Goal: Transaction & Acquisition: Purchase product/service

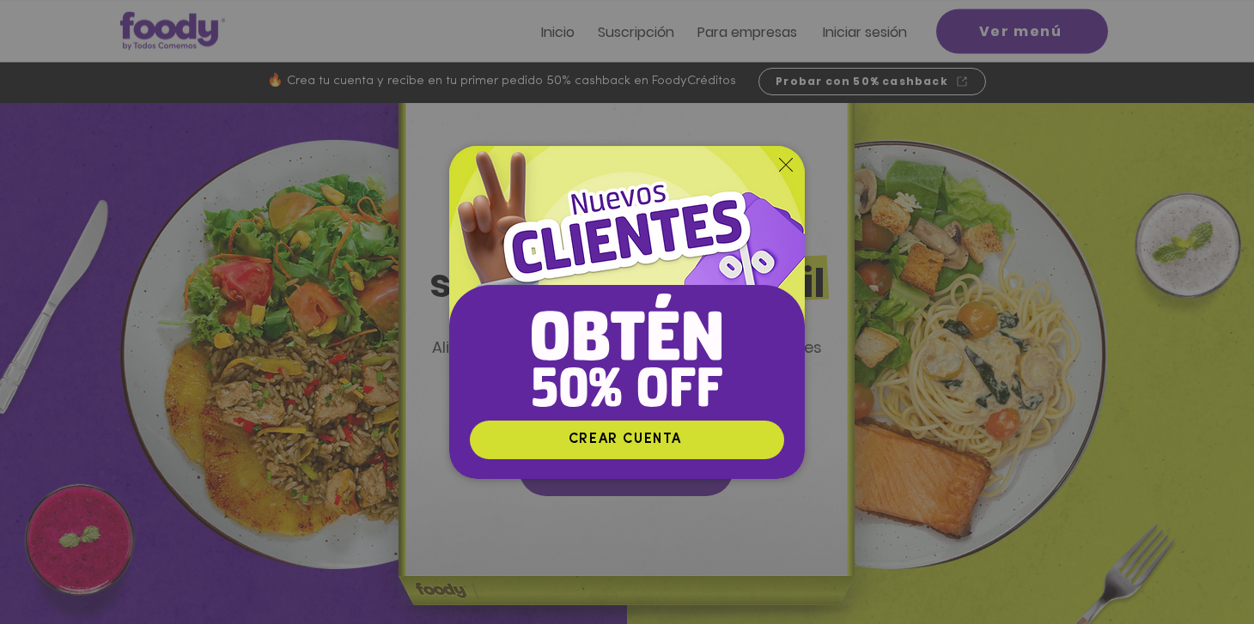
click at [785, 165] on icon "Volver al sitio" at bounding box center [786, 165] width 14 height 14
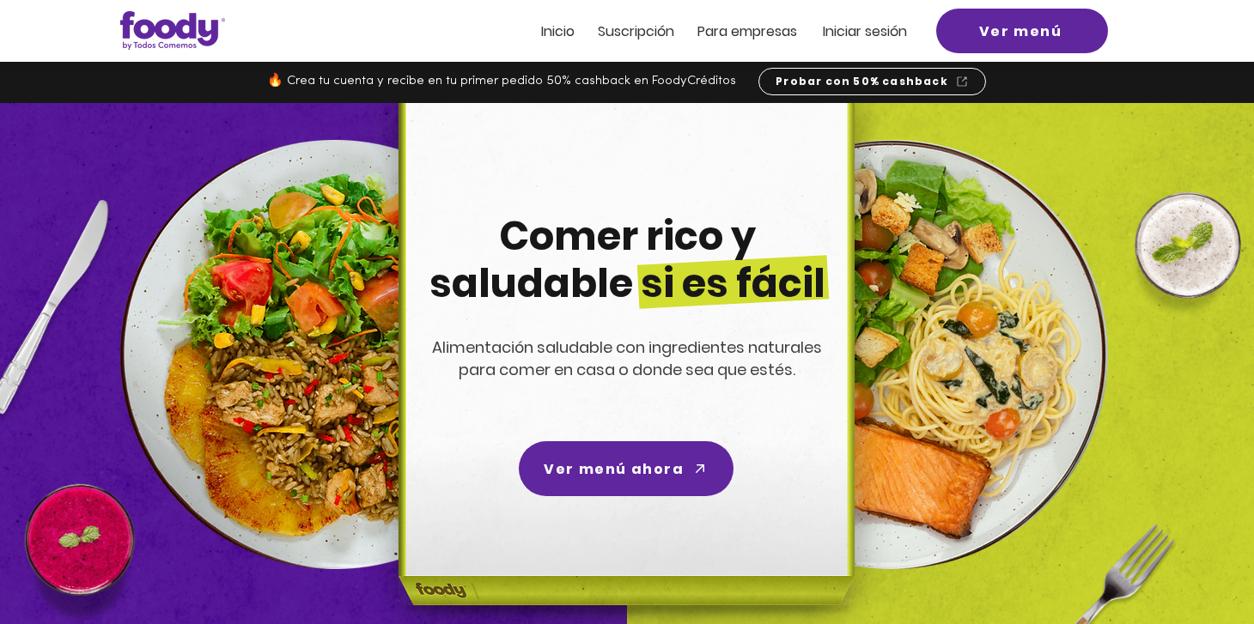
click at [664, 438] on img at bounding box center [623, 378] width 546 height 550
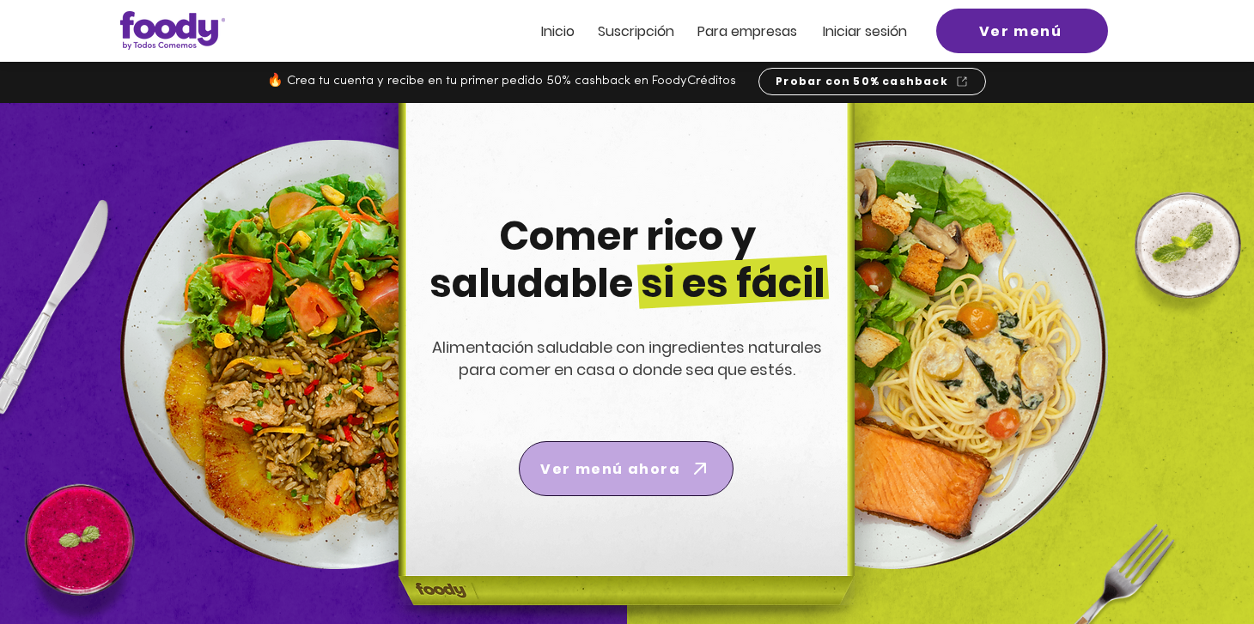
click at [660, 445] on span "Ver menú ahora" at bounding box center [626, 469] width 208 height 48
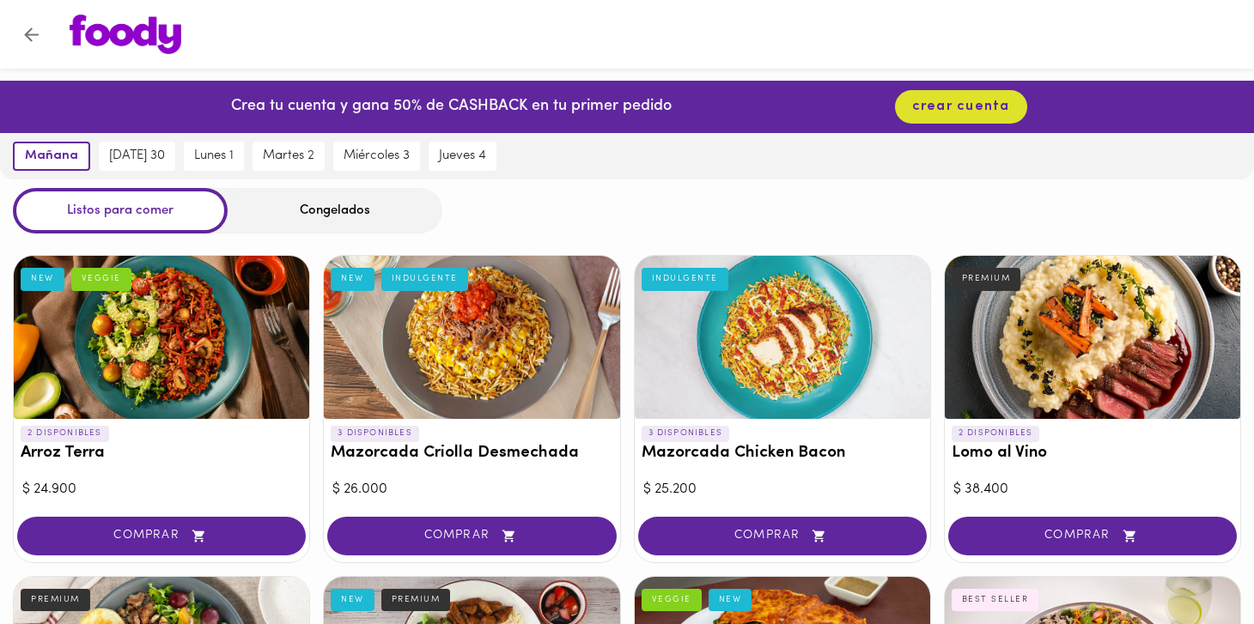
click at [329, 227] on div "Congelados" at bounding box center [335, 211] width 215 height 46
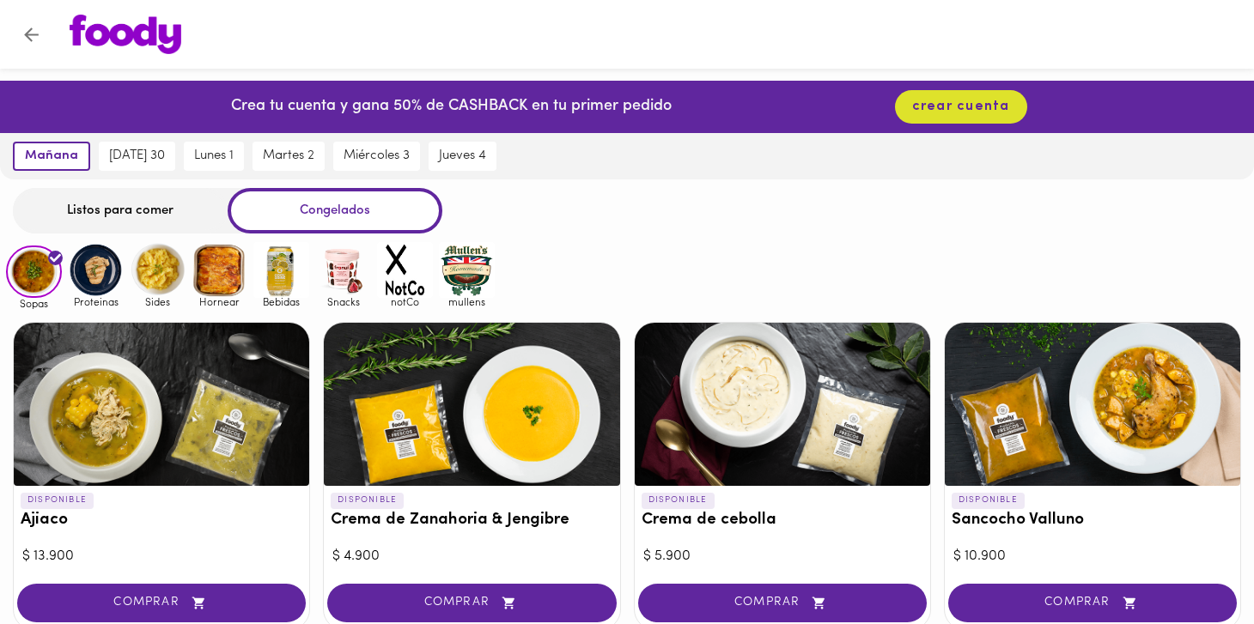
click at [125, 211] on div "Listos para comer" at bounding box center [120, 211] width 215 height 46
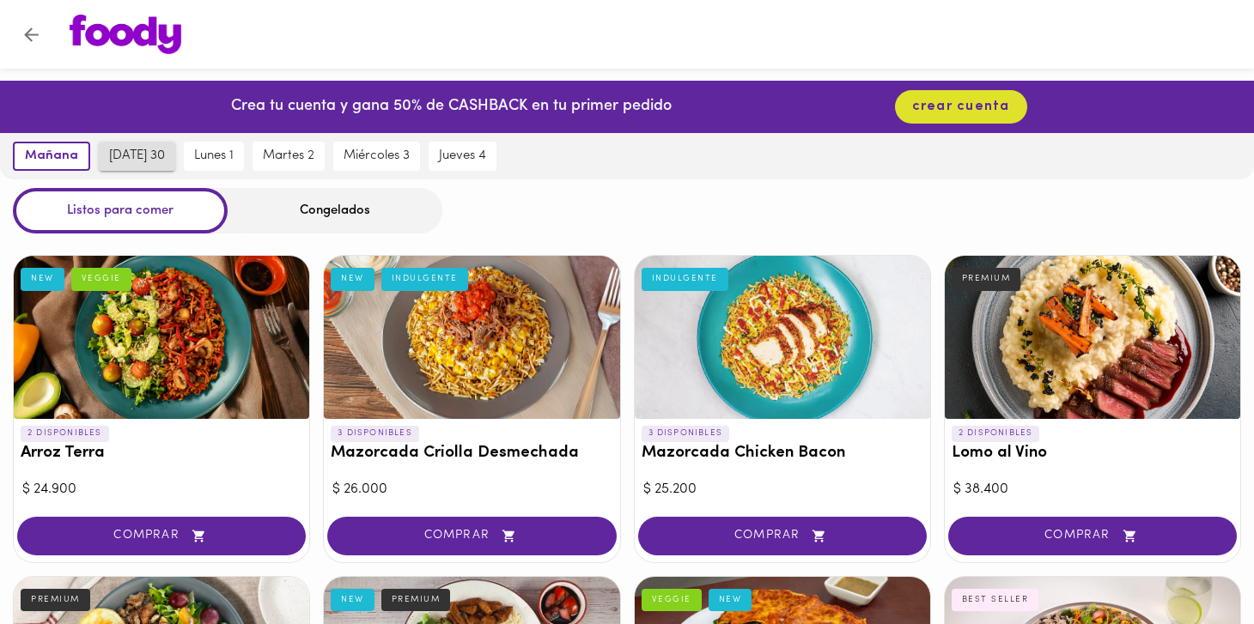
click at [120, 146] on button "[DATE] 30" at bounding box center [137, 156] width 76 height 29
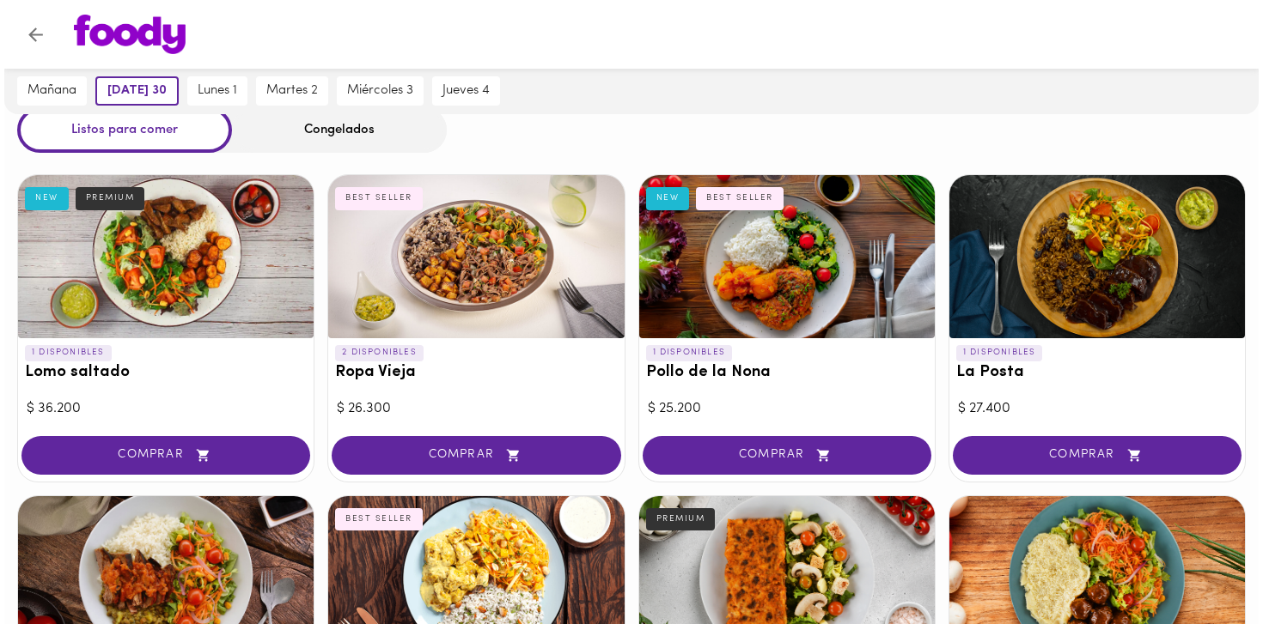
scroll to position [83, 0]
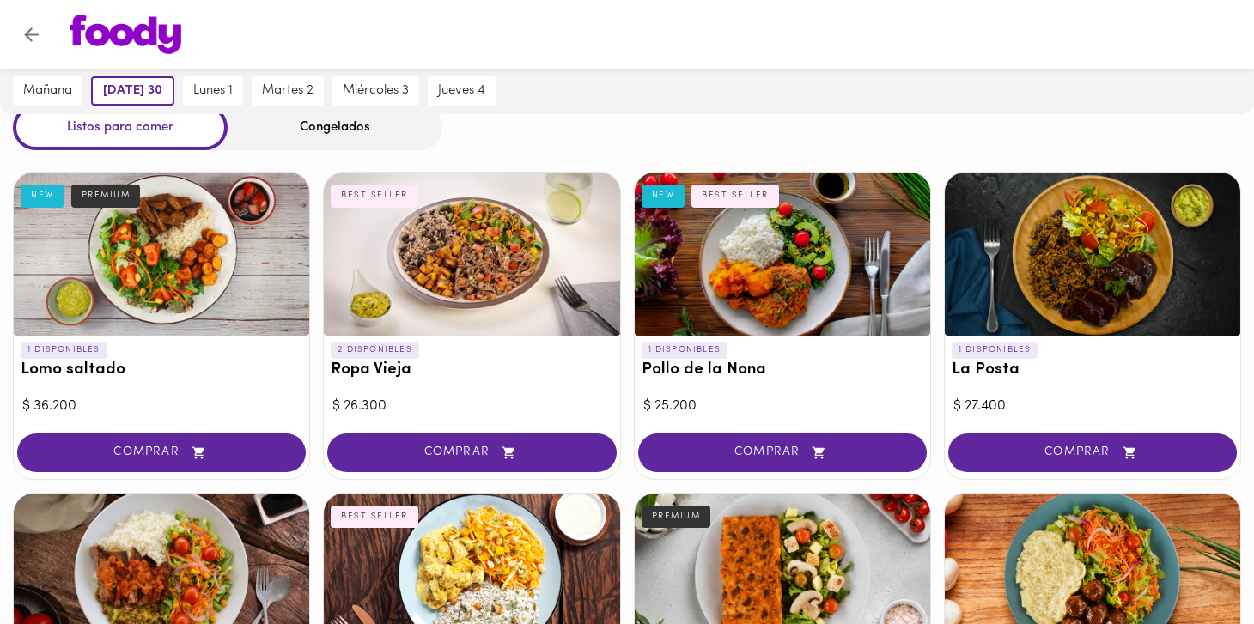
click at [1148, 270] on div at bounding box center [1092, 254] width 295 height 163
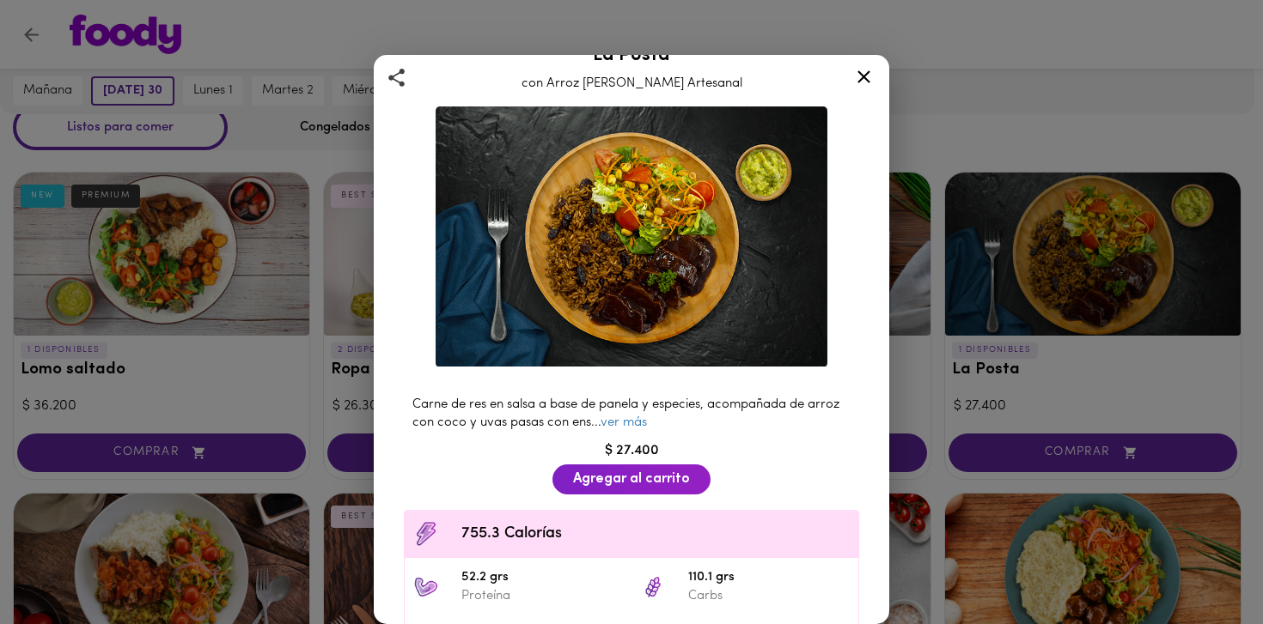
scroll to position [39, 0]
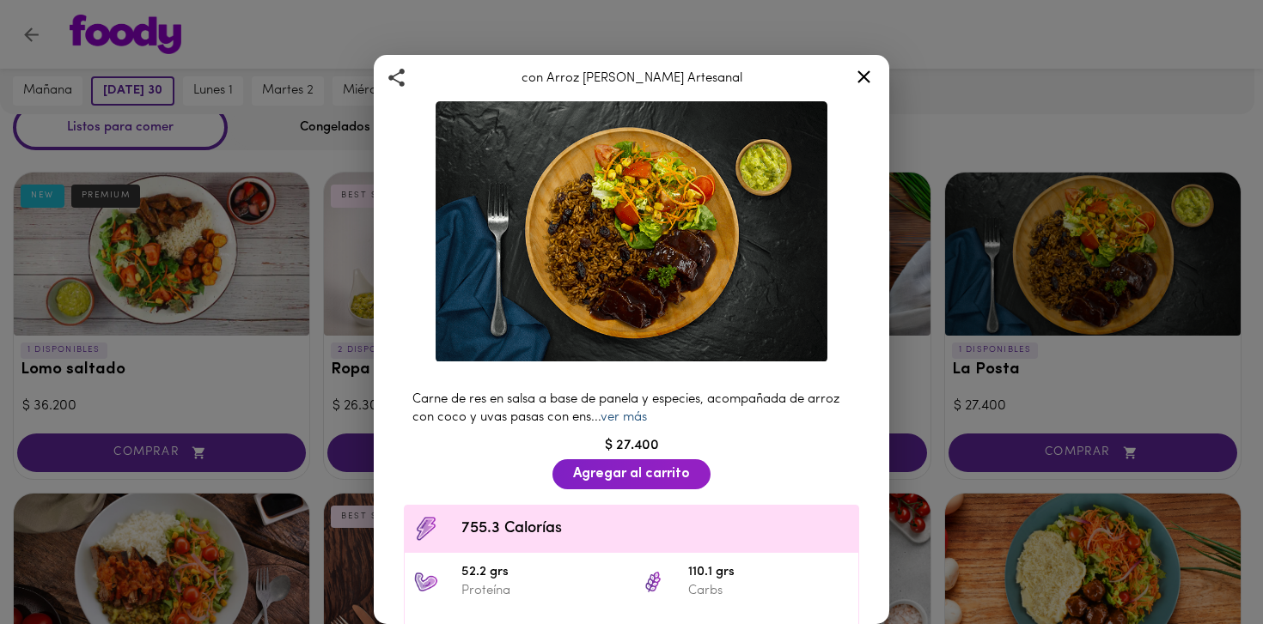
click at [647, 417] on link "ver más" at bounding box center [623, 417] width 46 height 13
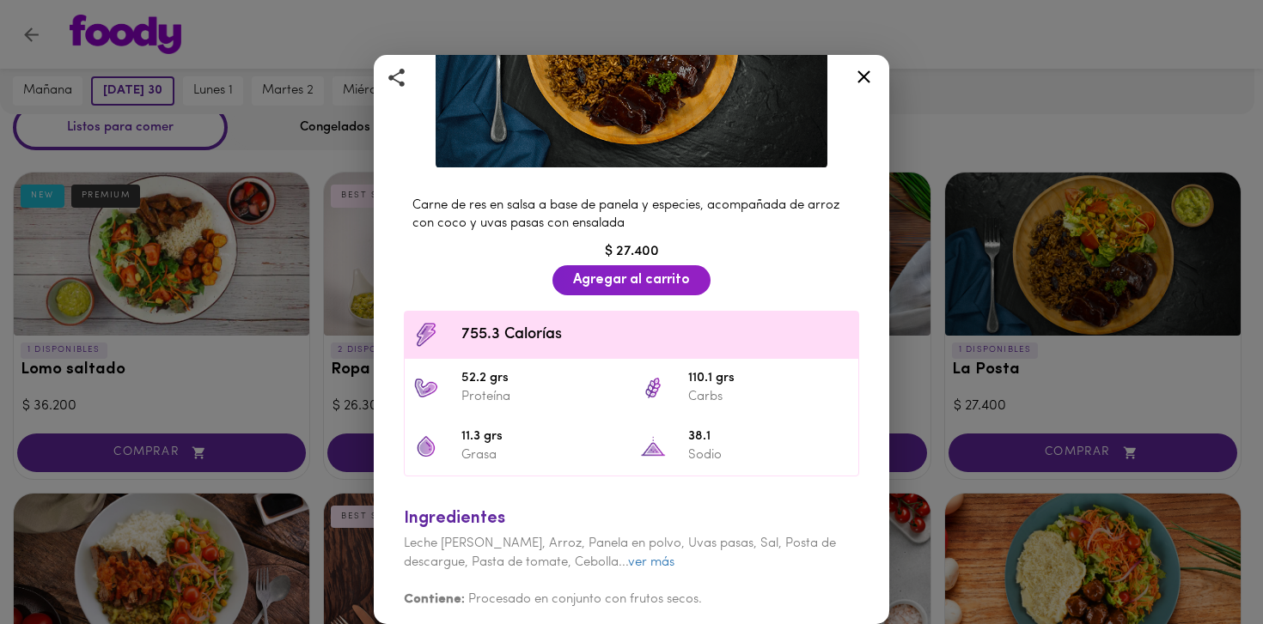
scroll to position [234, 0]
click at [957, 85] on div "La Posta con Arroz [PERSON_NAME] Artesanal Carne de res en salsa a base de pane…" at bounding box center [631, 312] width 1263 height 624
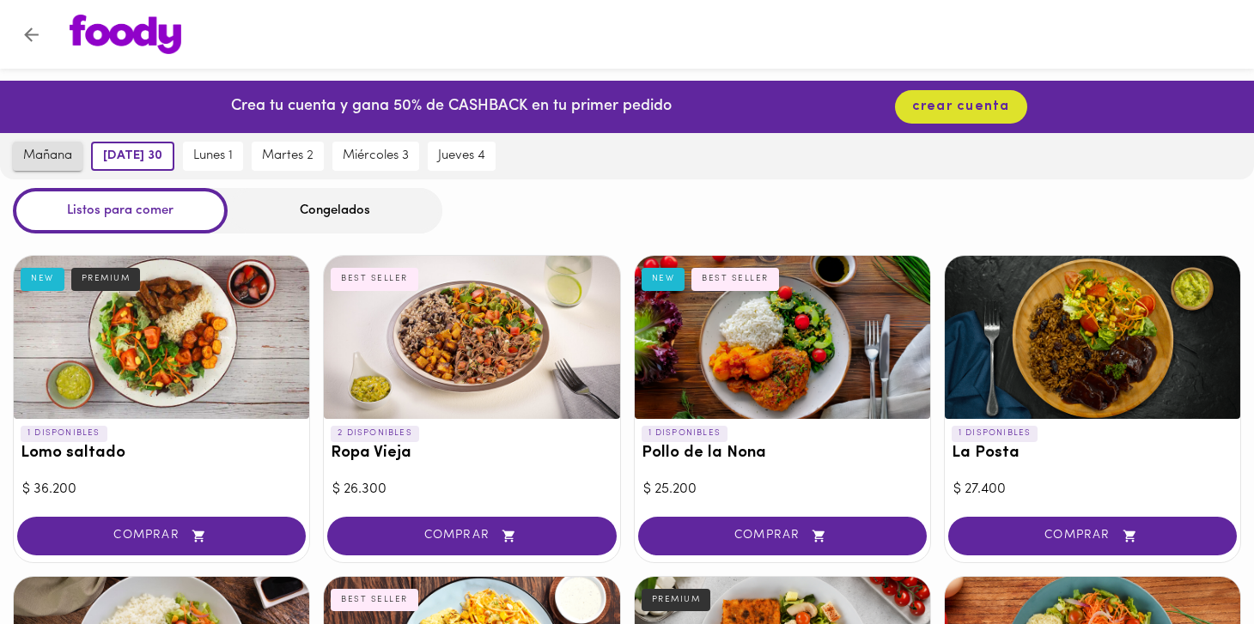
click at [48, 157] on span "mañana" at bounding box center [47, 156] width 49 height 15
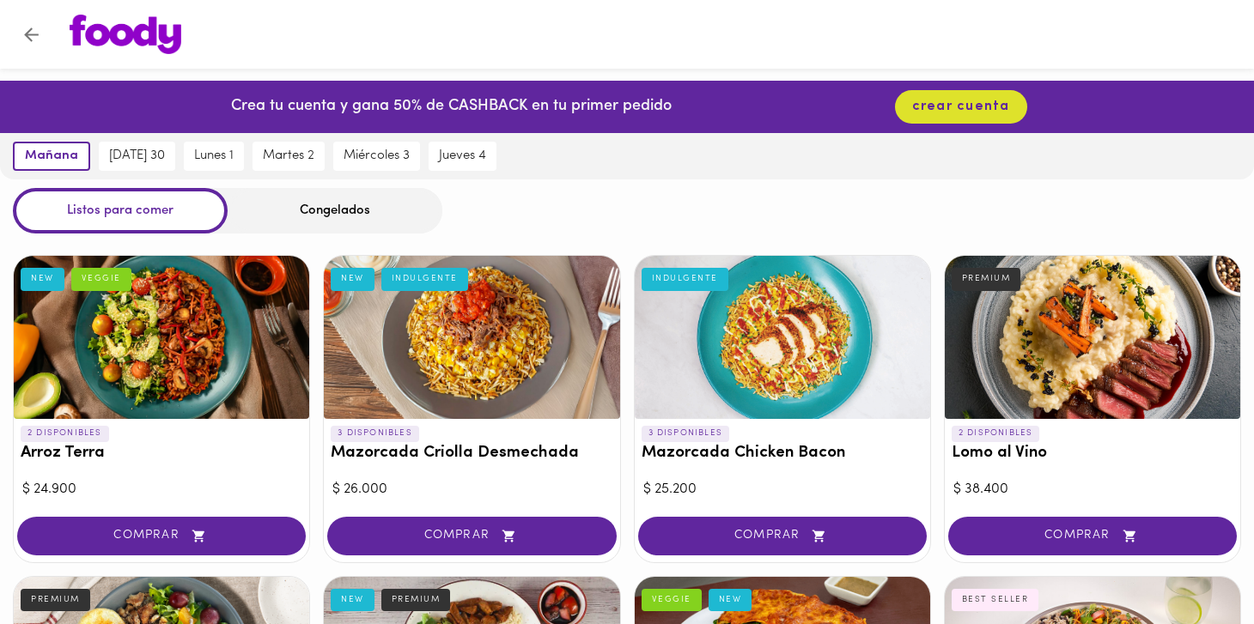
click at [283, 205] on div "Congelados" at bounding box center [335, 211] width 215 height 46
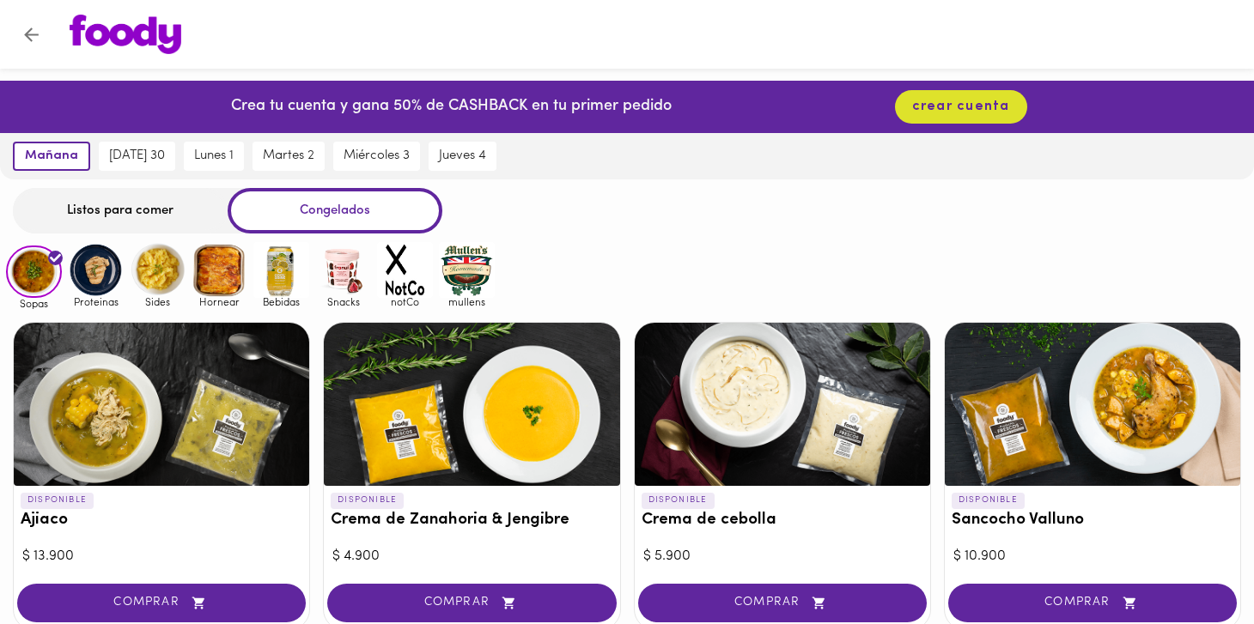
click at [103, 287] on img at bounding box center [96, 270] width 56 height 56
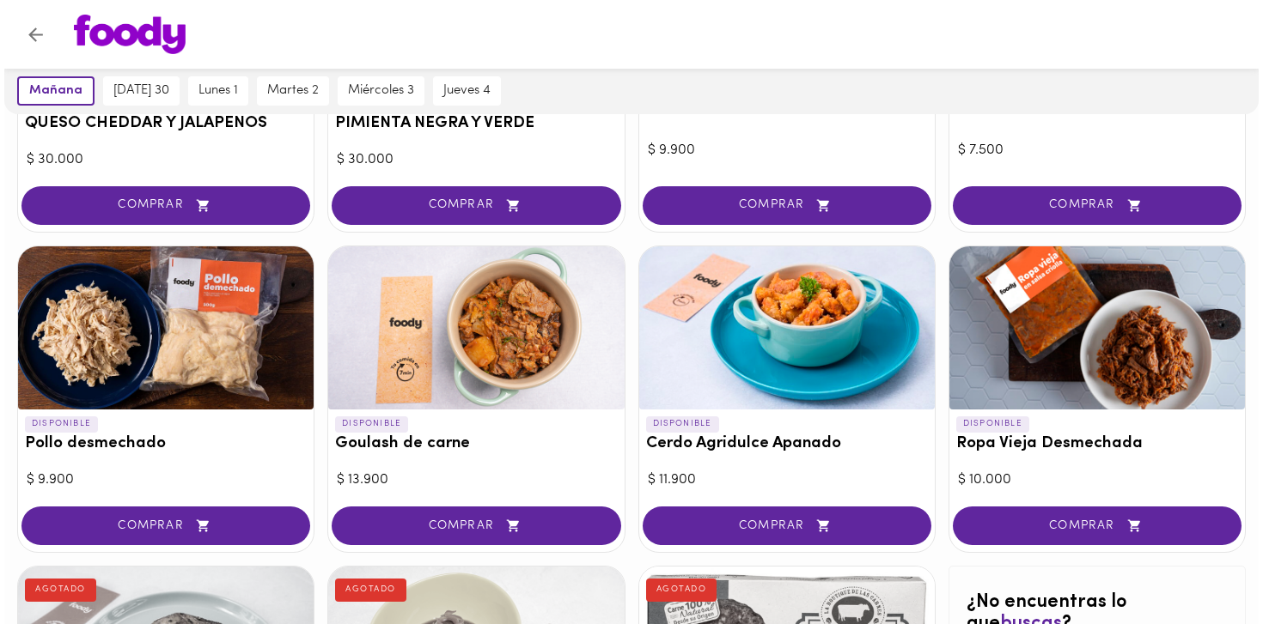
scroll to position [414, 0]
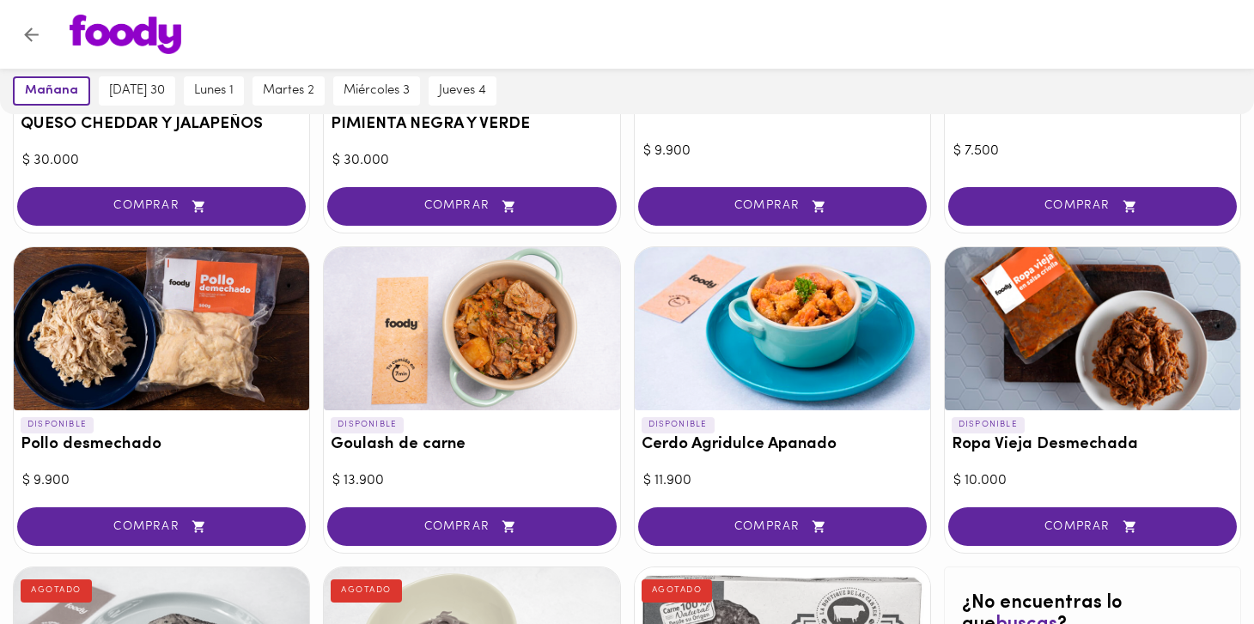
click at [1143, 349] on div at bounding box center [1092, 328] width 295 height 163
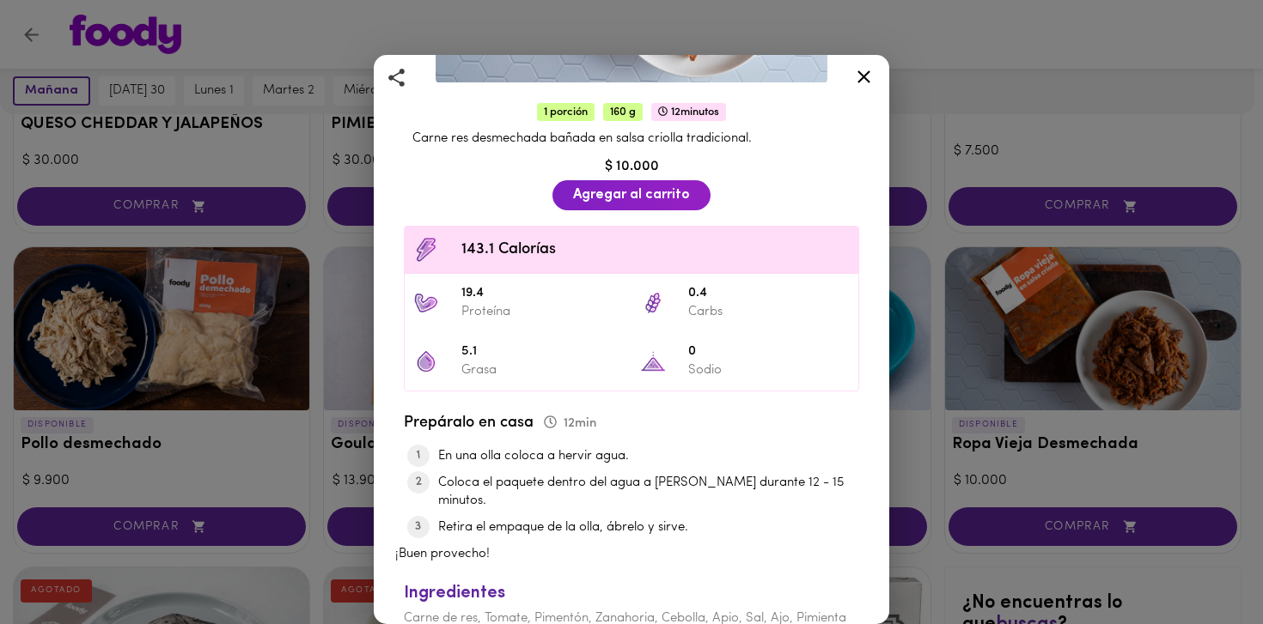
scroll to position [359, 0]
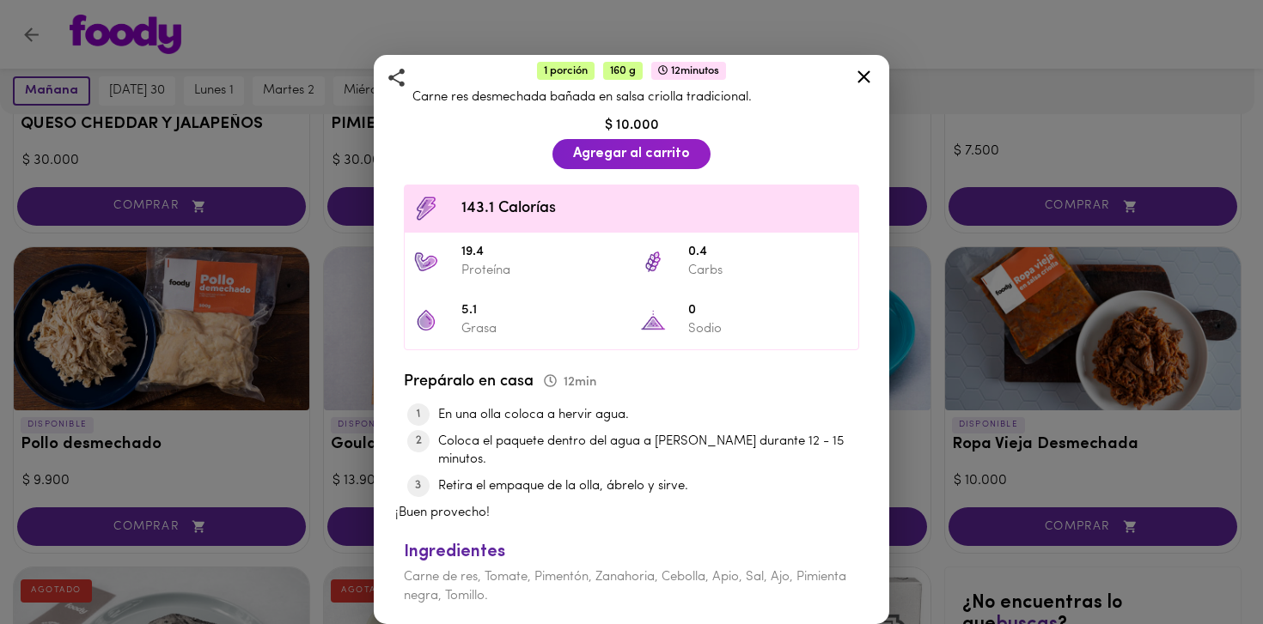
click at [1071, 121] on div "Ropa Vieja Desmechada Con hogao criollo 1 porción 160 g 12 minutos Carne res de…" at bounding box center [631, 312] width 1263 height 624
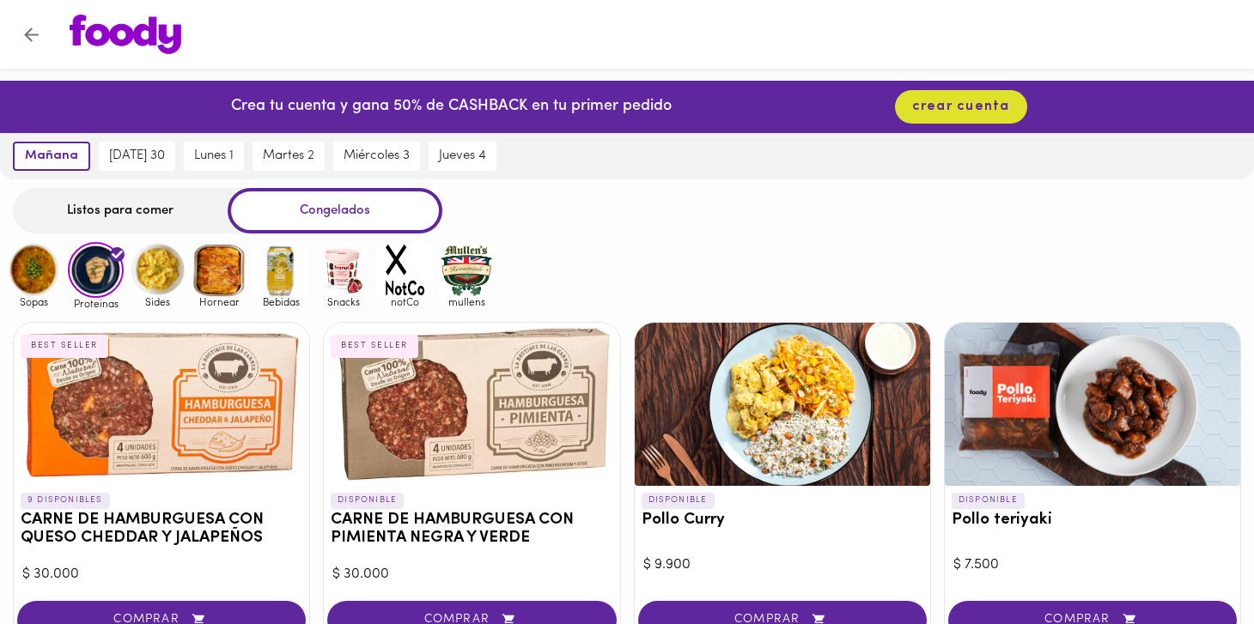
click at [163, 268] on img at bounding box center [158, 270] width 56 height 56
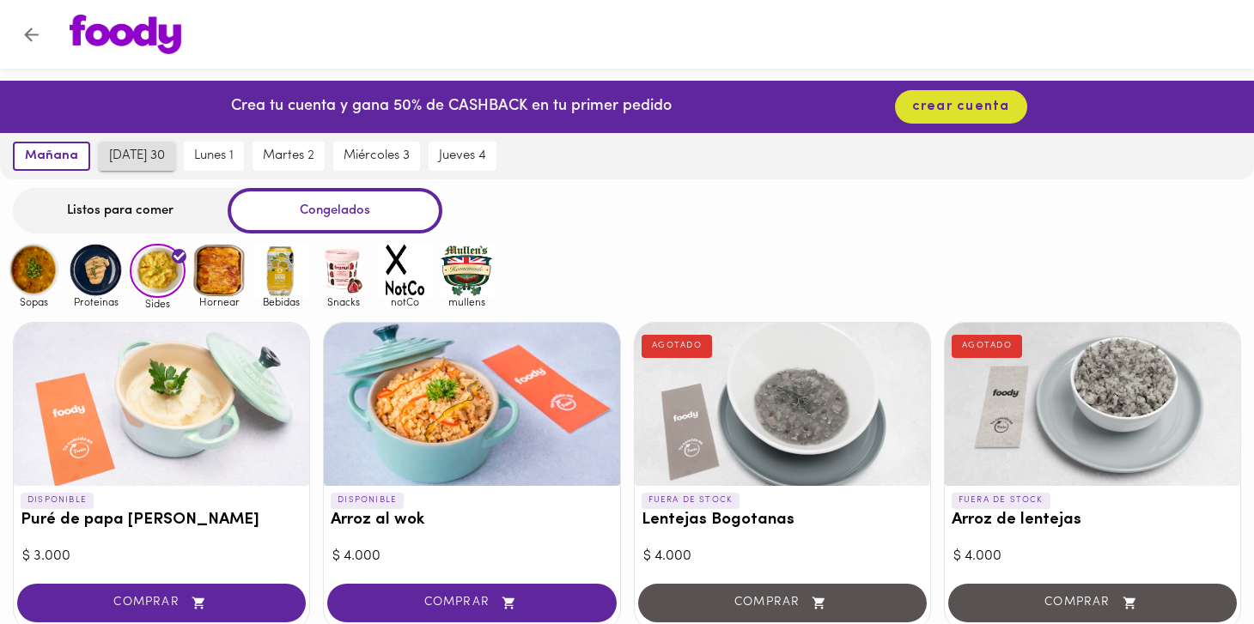
click at [154, 158] on span "[DATE] 30" at bounding box center [137, 156] width 56 height 15
click at [233, 290] on img at bounding box center [220, 270] width 56 height 56
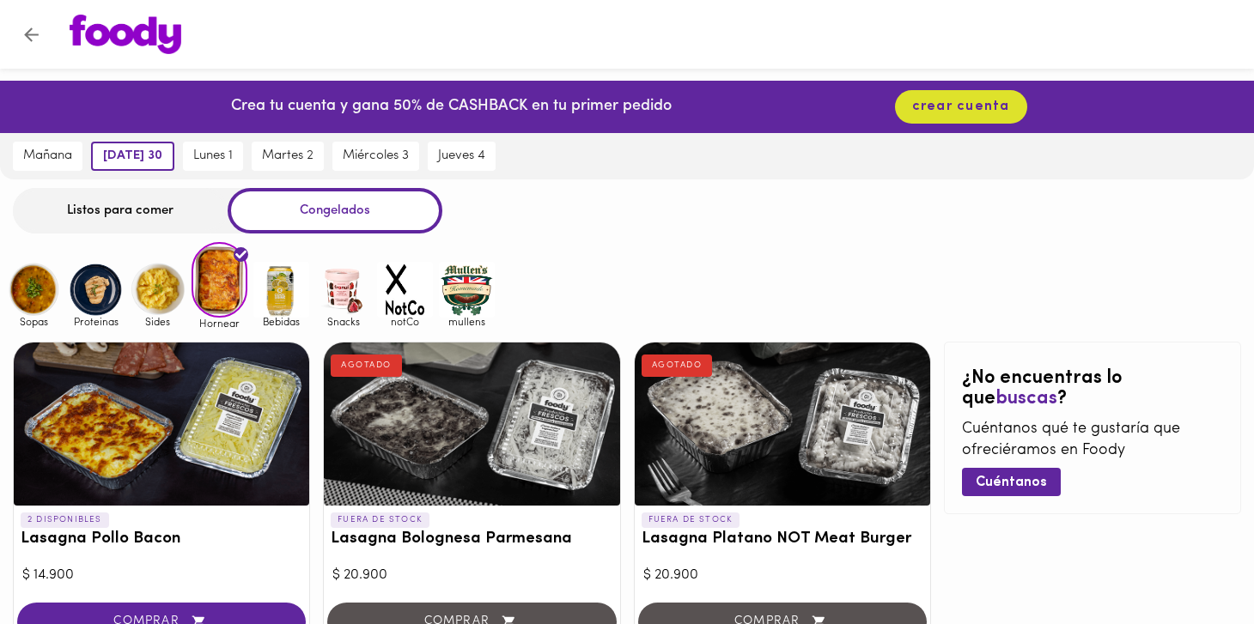
click at [287, 308] on img at bounding box center [281, 290] width 56 height 56
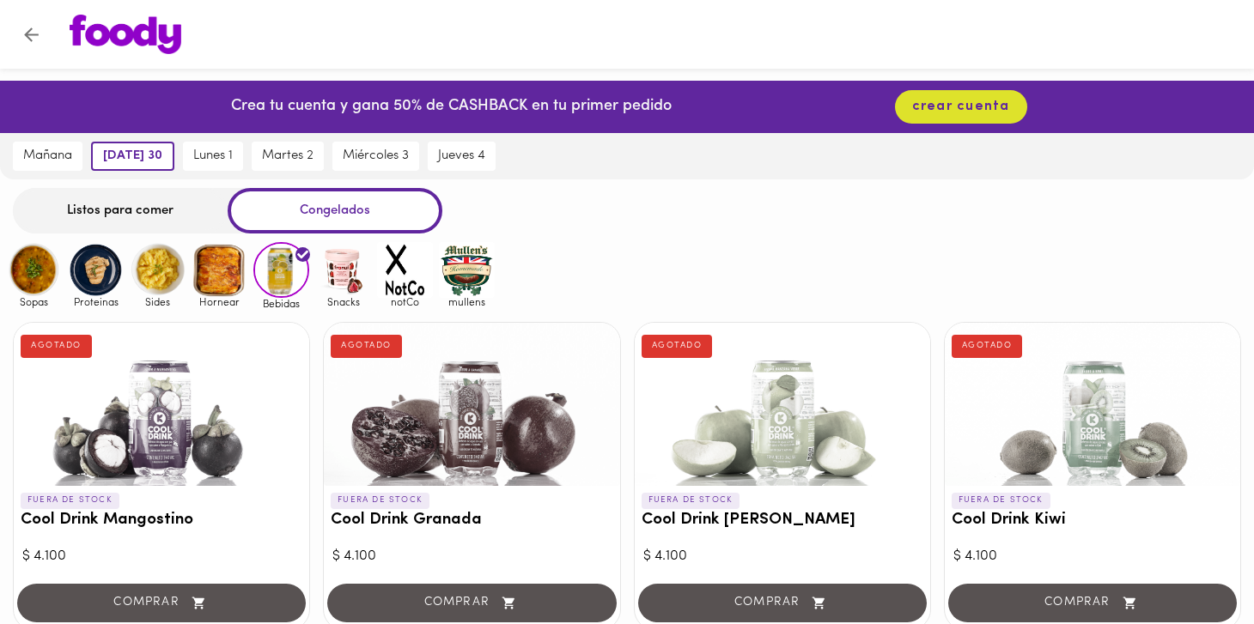
click at [343, 276] on img at bounding box center [343, 270] width 56 height 56
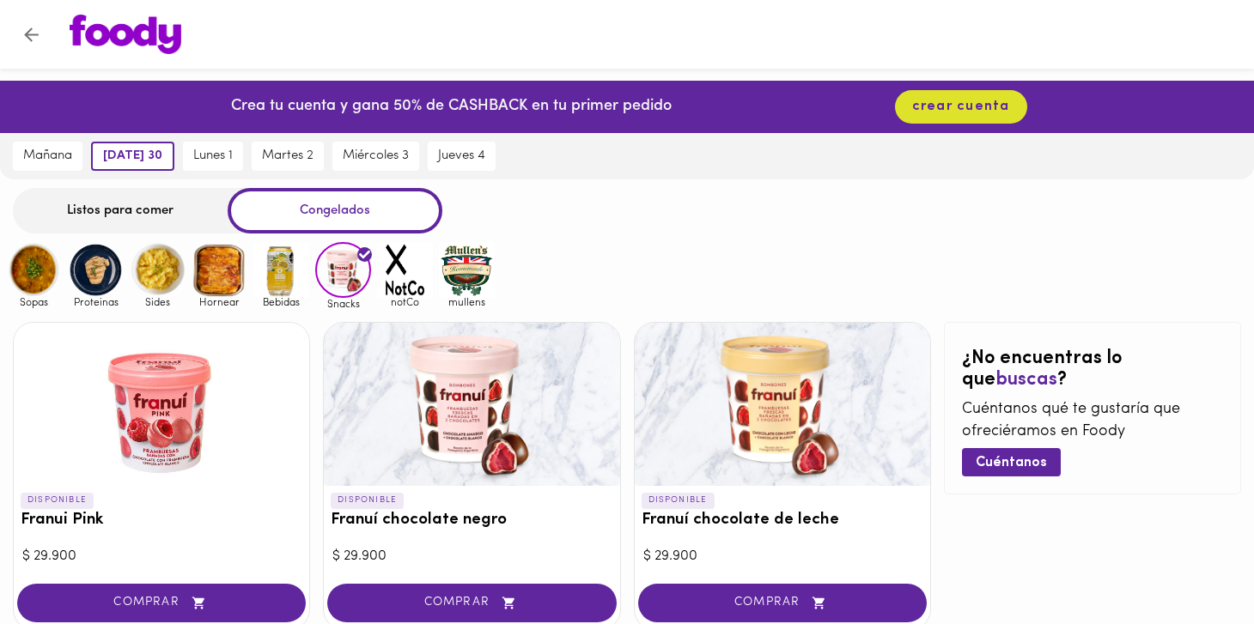
click at [405, 281] on img at bounding box center [405, 270] width 56 height 56
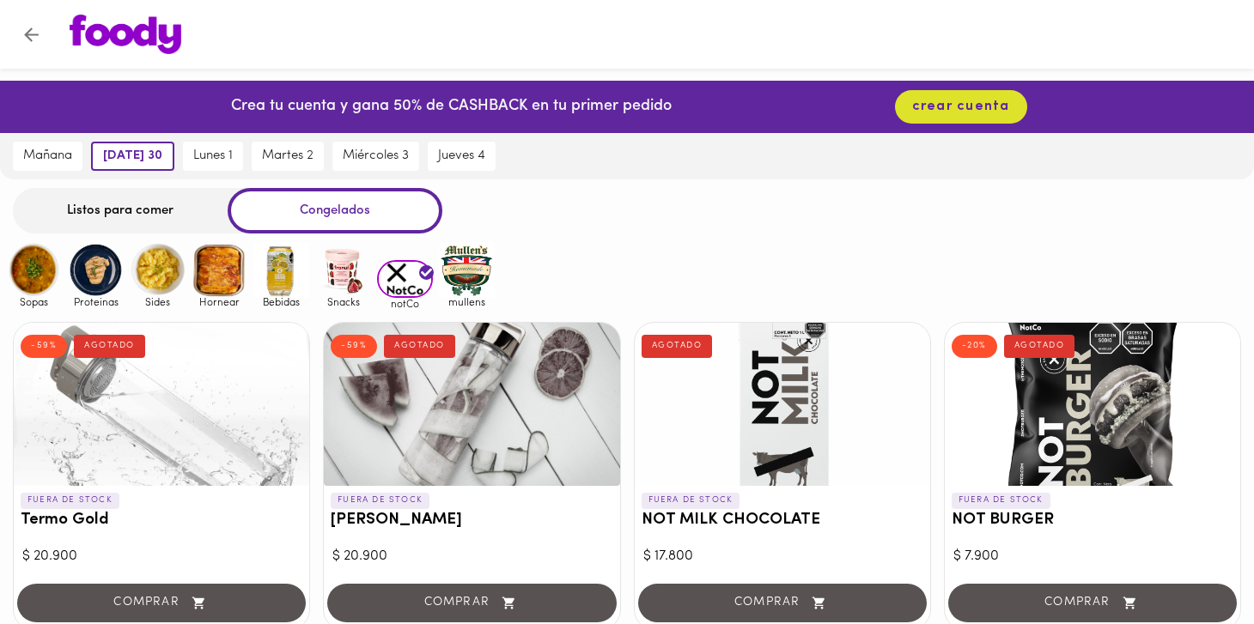
click at [469, 271] on img at bounding box center [467, 270] width 56 height 56
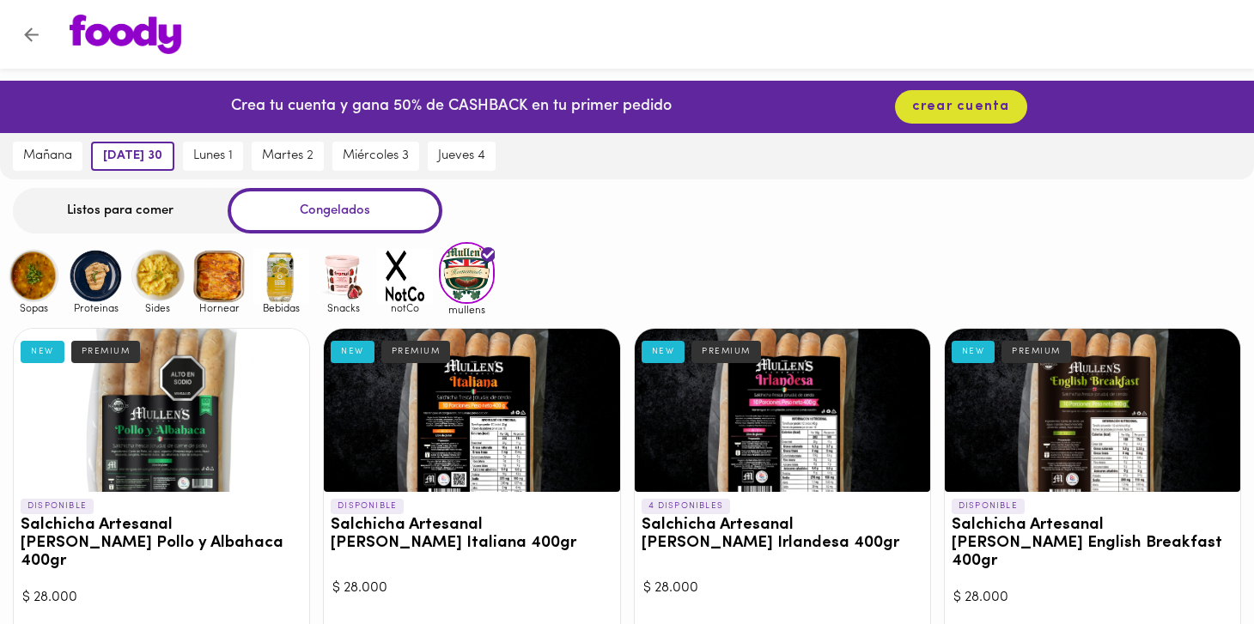
click at [25, 275] on img at bounding box center [34, 276] width 56 height 56
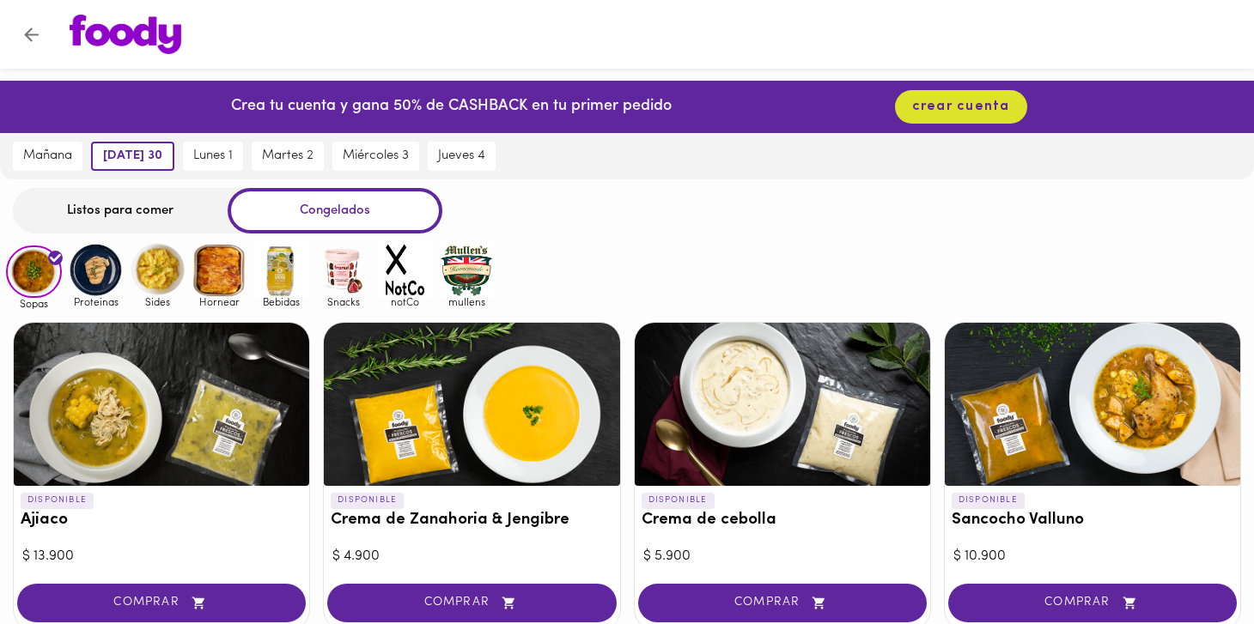
click at [75, 216] on div "Listos para comer" at bounding box center [120, 211] width 215 height 46
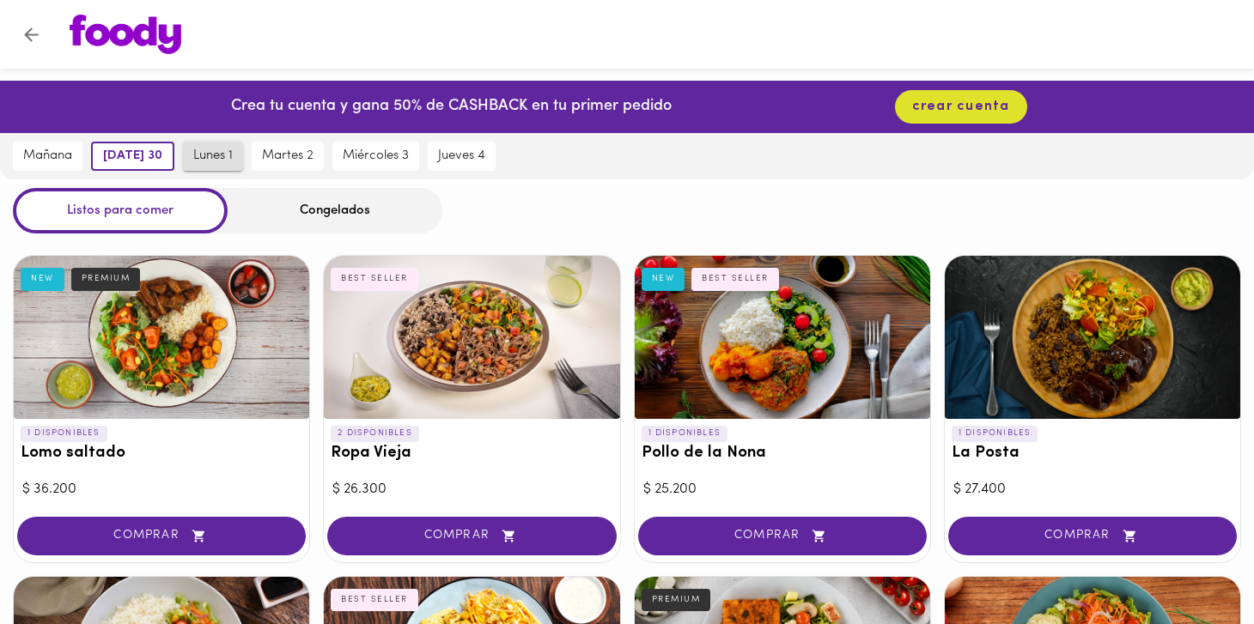
click at [216, 155] on span "lunes 1" at bounding box center [213, 156] width 40 height 15
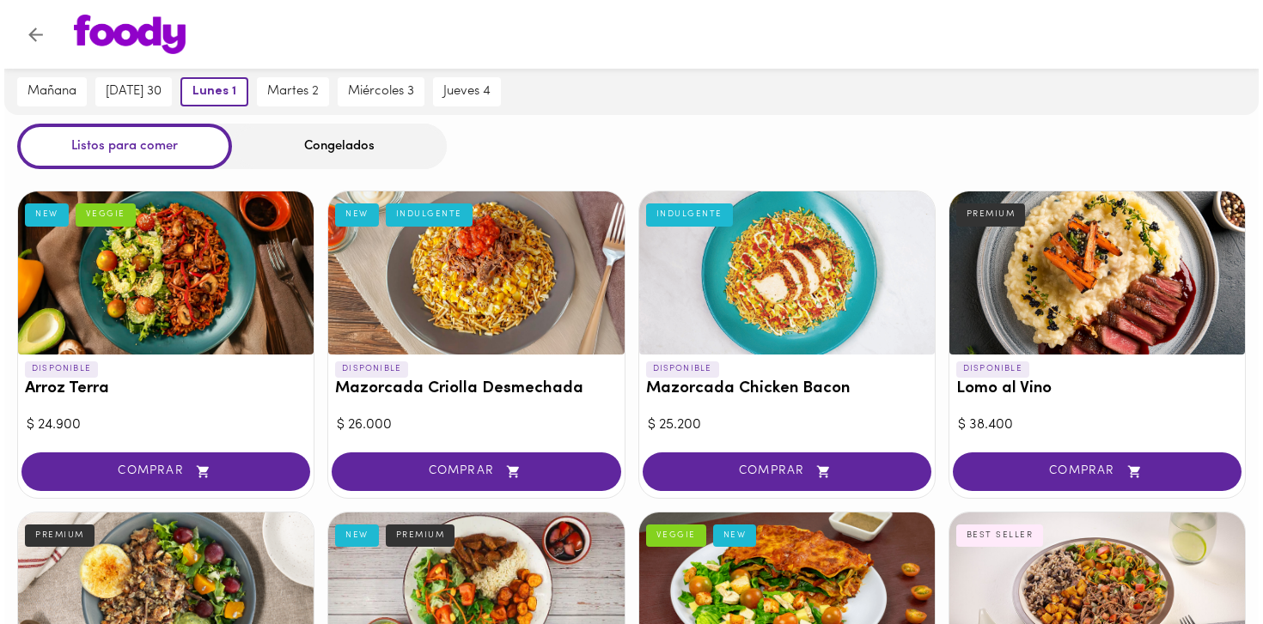
scroll to position [58, 0]
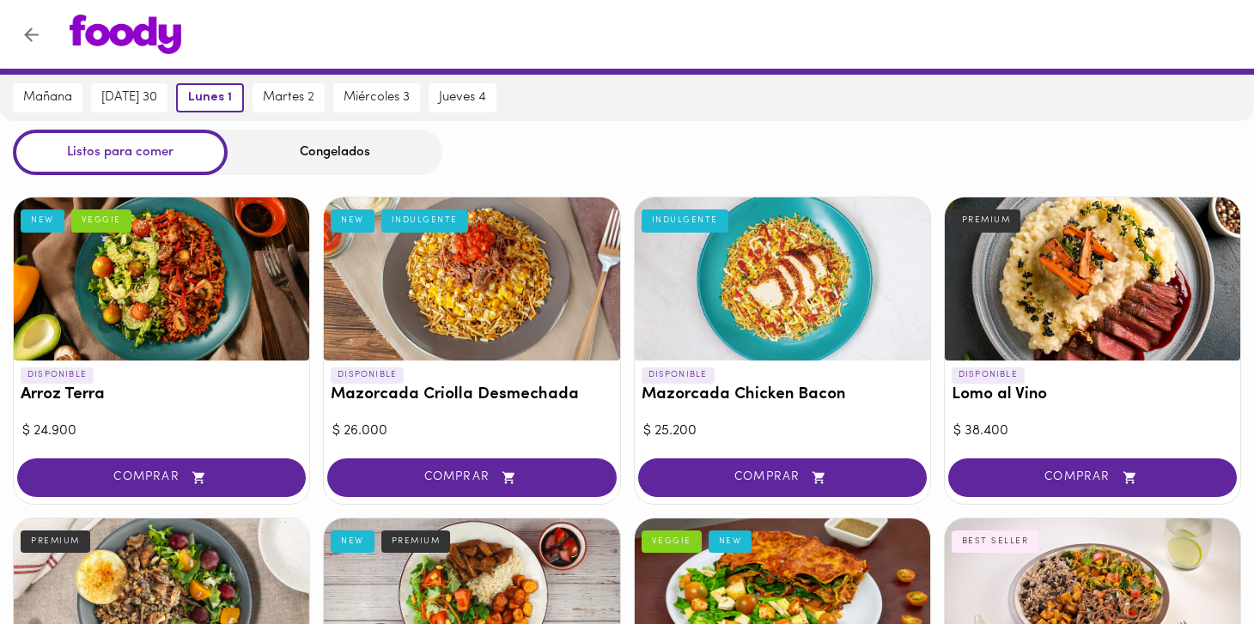
click at [515, 321] on div at bounding box center [471, 279] width 295 height 163
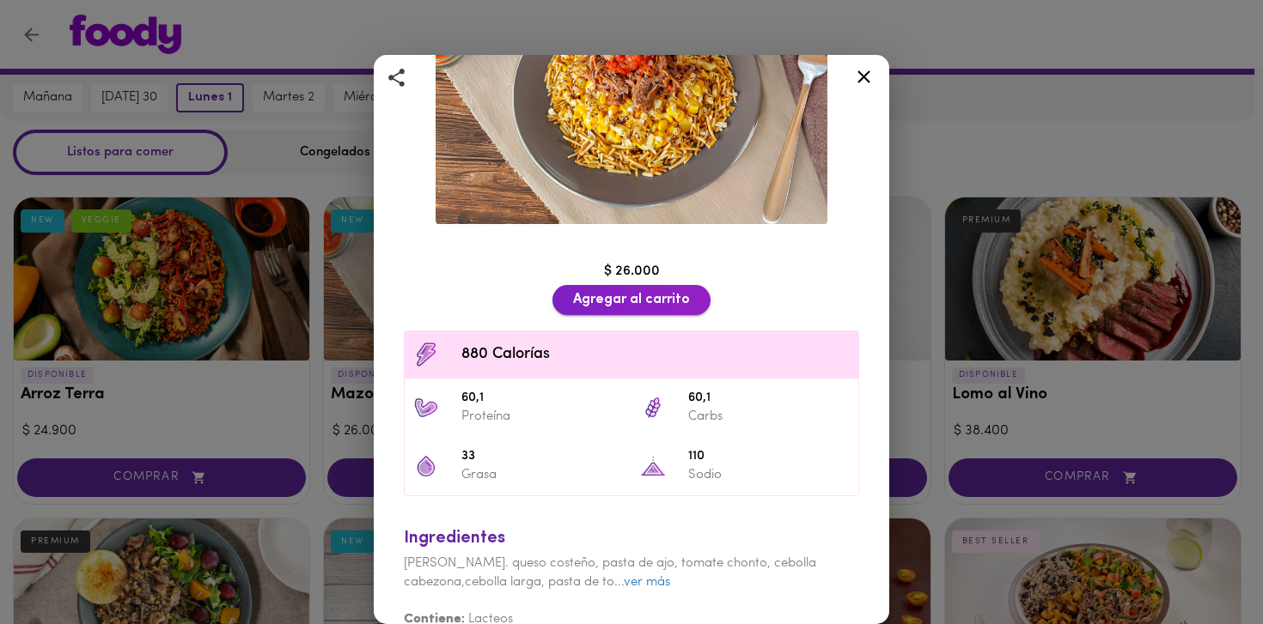
scroll to position [200, 0]
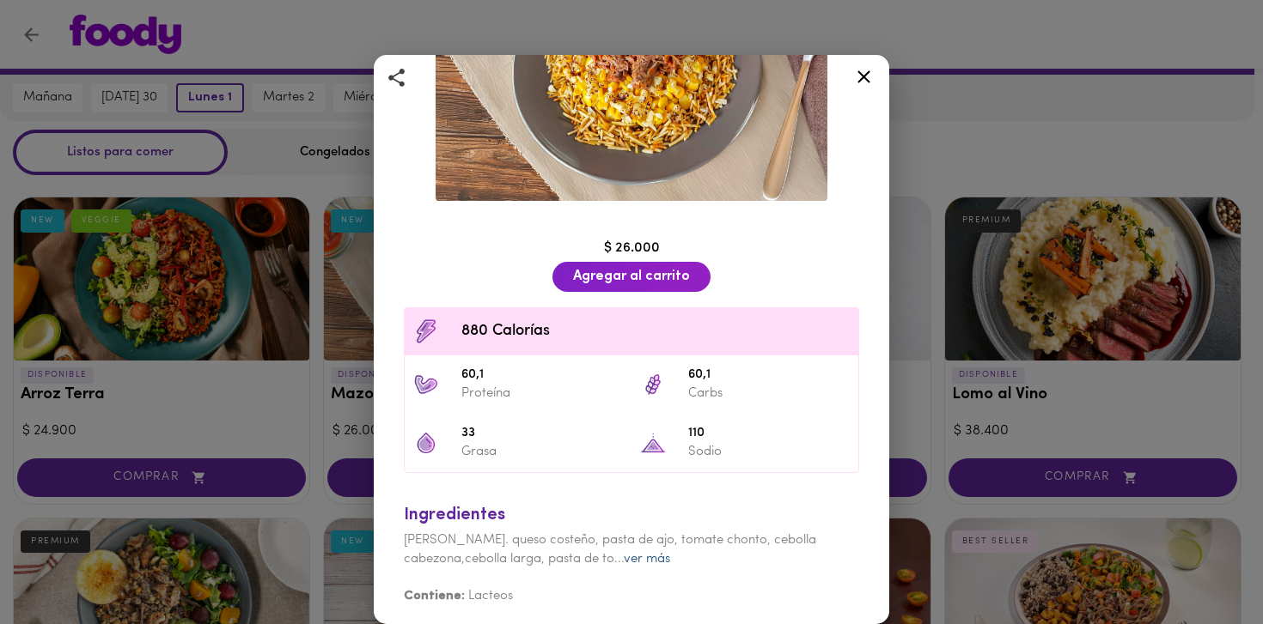
click at [646, 553] on link "ver más" at bounding box center [647, 559] width 46 height 13
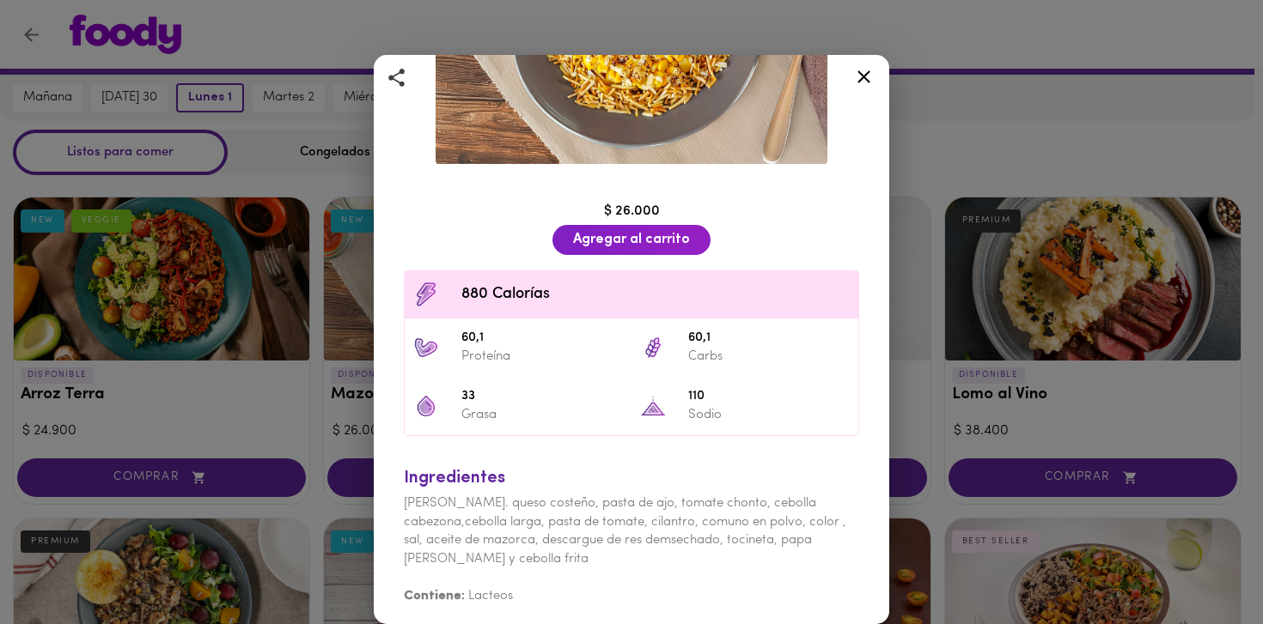
click at [800, 178] on div "$ 26.000 Agregar al carrito 880 Calorías 60,1 Proteína 60,1 Carbs 33 Grasa 110 …" at bounding box center [631, 399] width 486 height 443
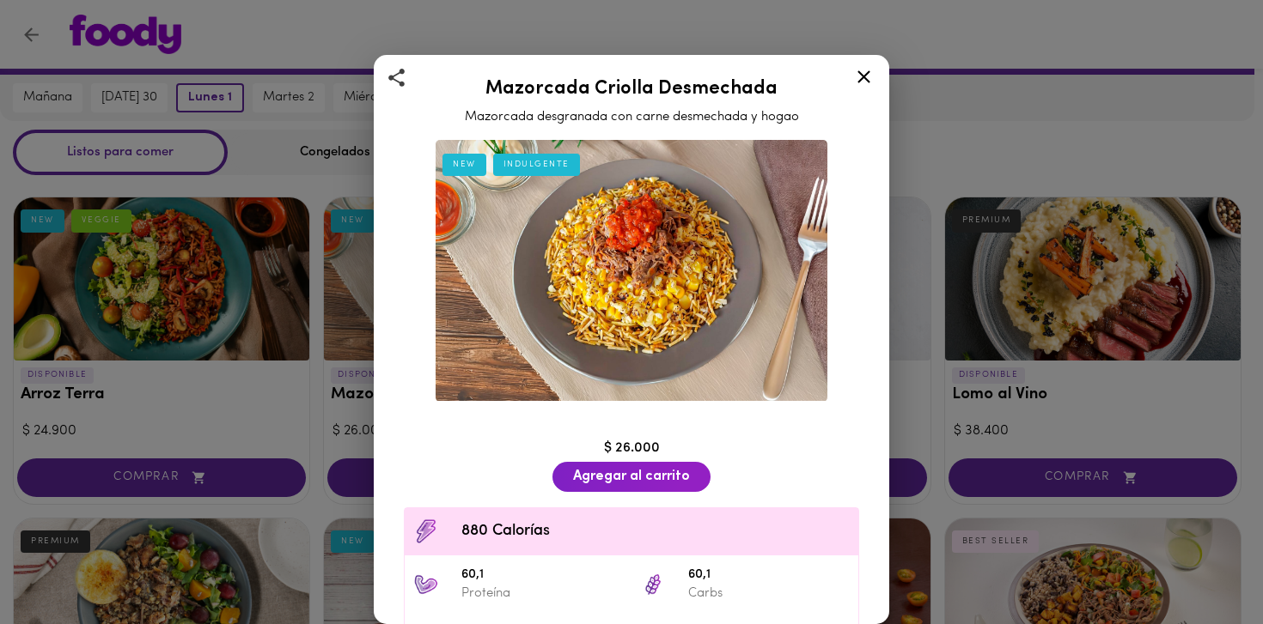
scroll to position [2, 0]
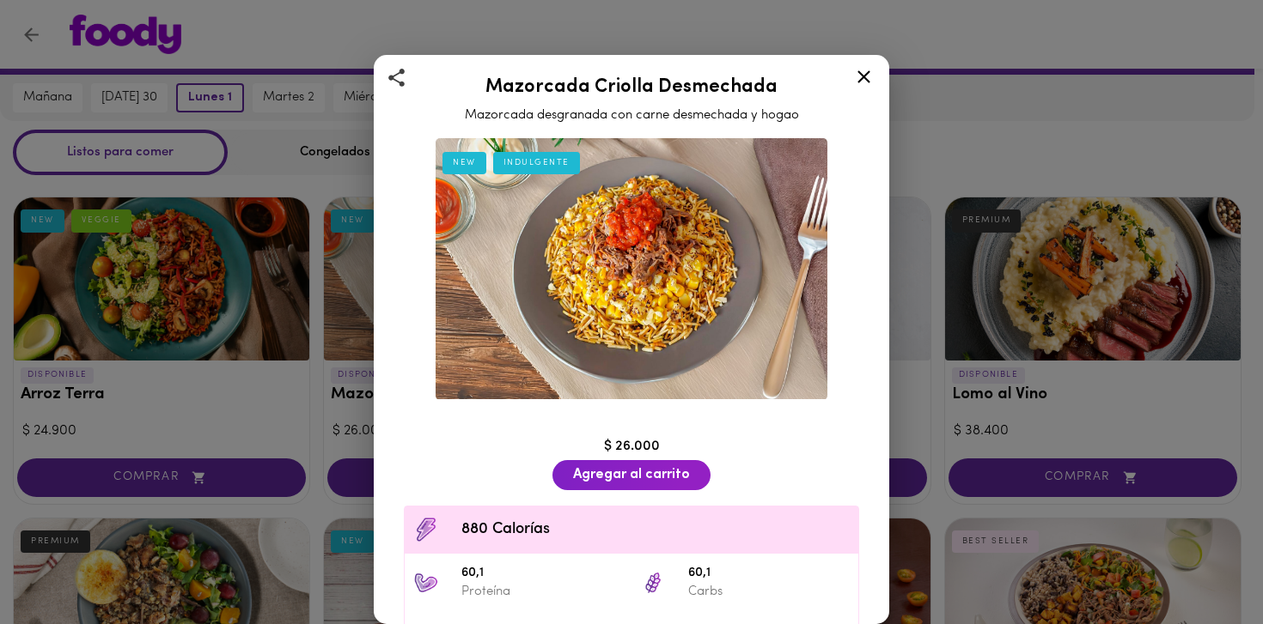
click at [868, 72] on icon at bounding box center [863, 76] width 13 height 13
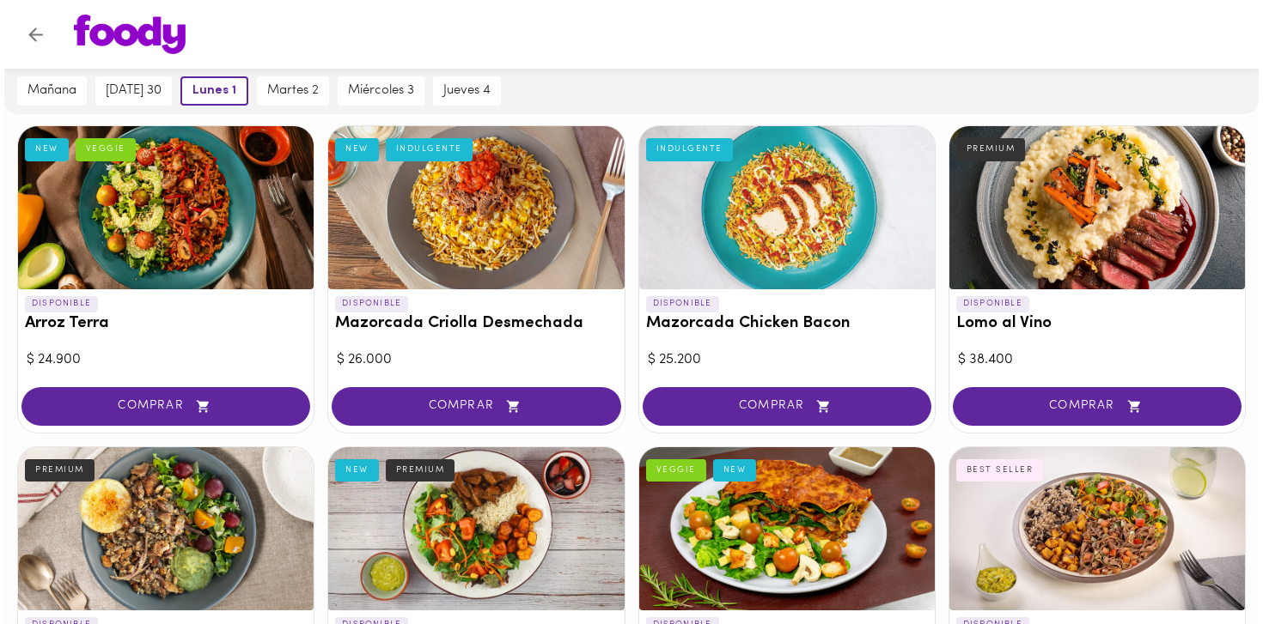
scroll to position [131, 0]
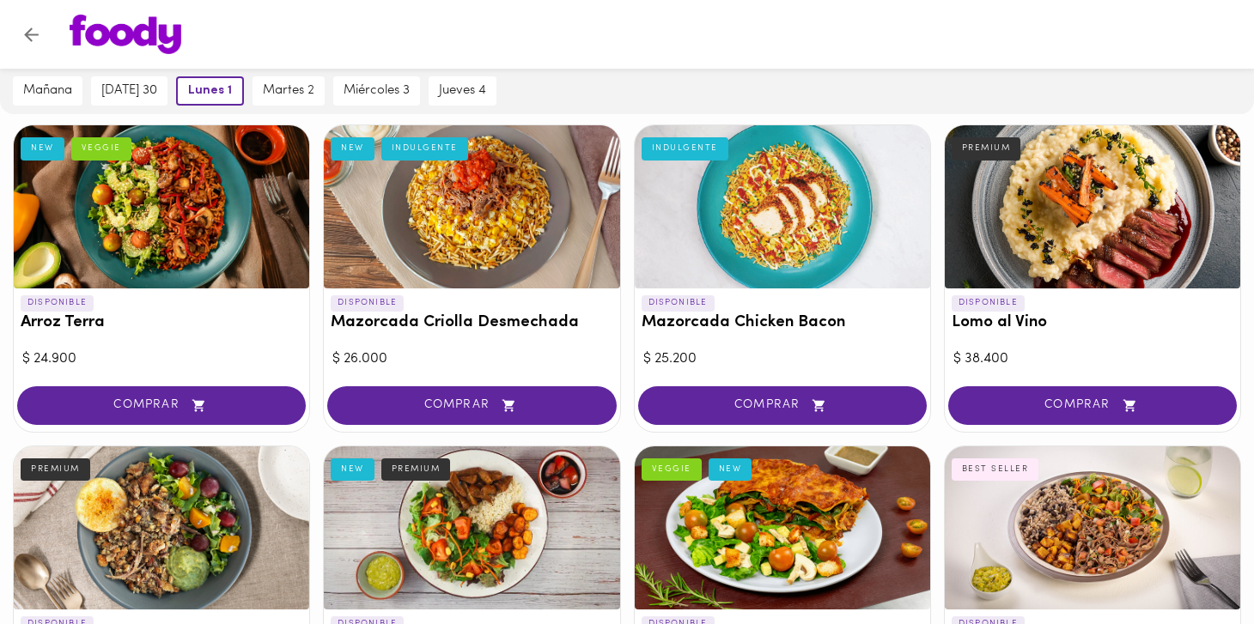
click at [1049, 241] on div at bounding box center [1092, 206] width 295 height 163
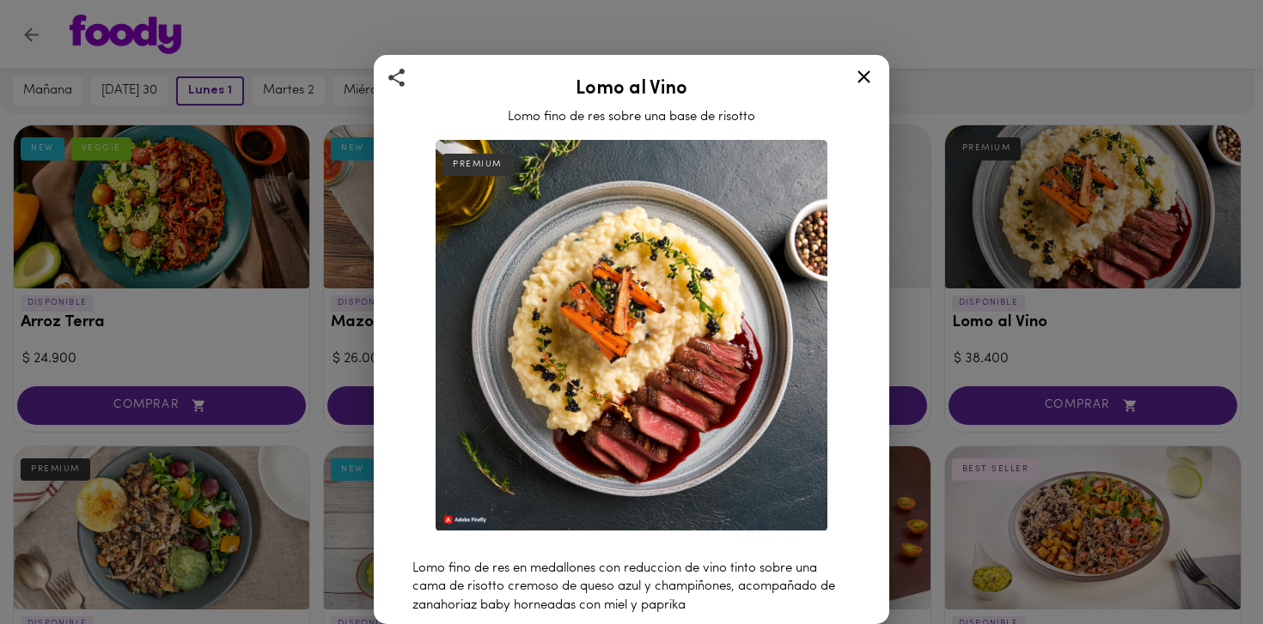
click at [984, 83] on div "Lomo al Vino Lomo fino de res sobre una base de risotto PREMIUM Lomo fino de re…" at bounding box center [631, 312] width 1263 height 624
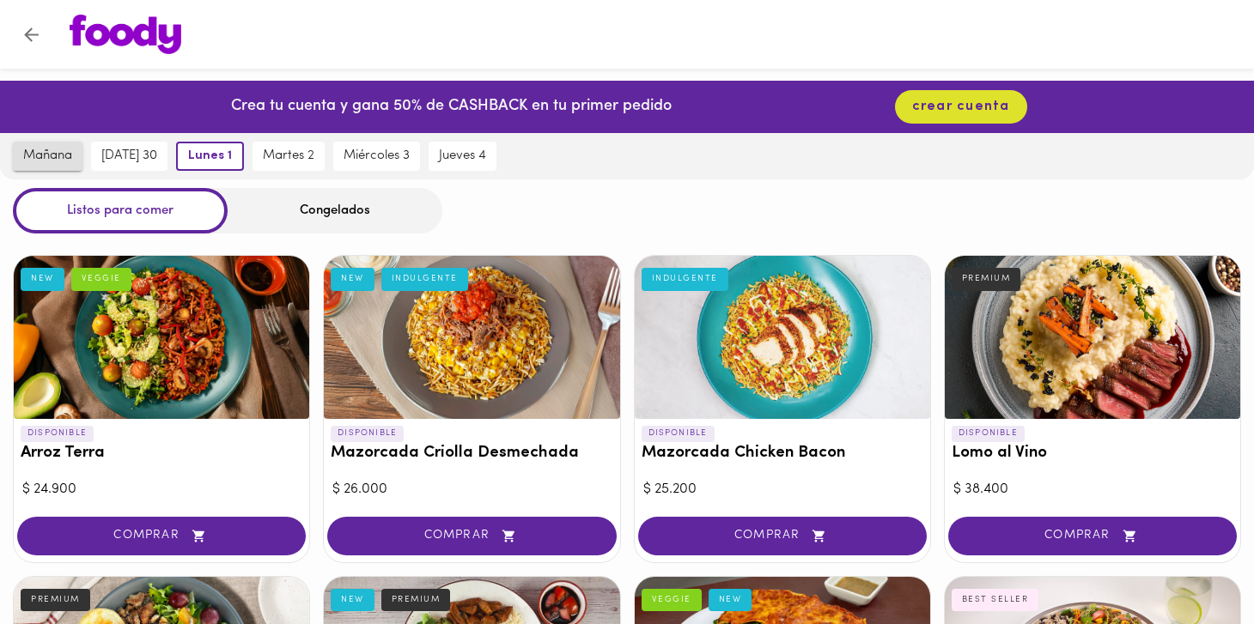
click at [40, 149] on span "mañana" at bounding box center [47, 156] width 49 height 15
click at [33, 24] on icon "Volver" at bounding box center [31, 34] width 21 height 21
click at [35, 31] on icon "Volver" at bounding box center [31, 34] width 21 height 21
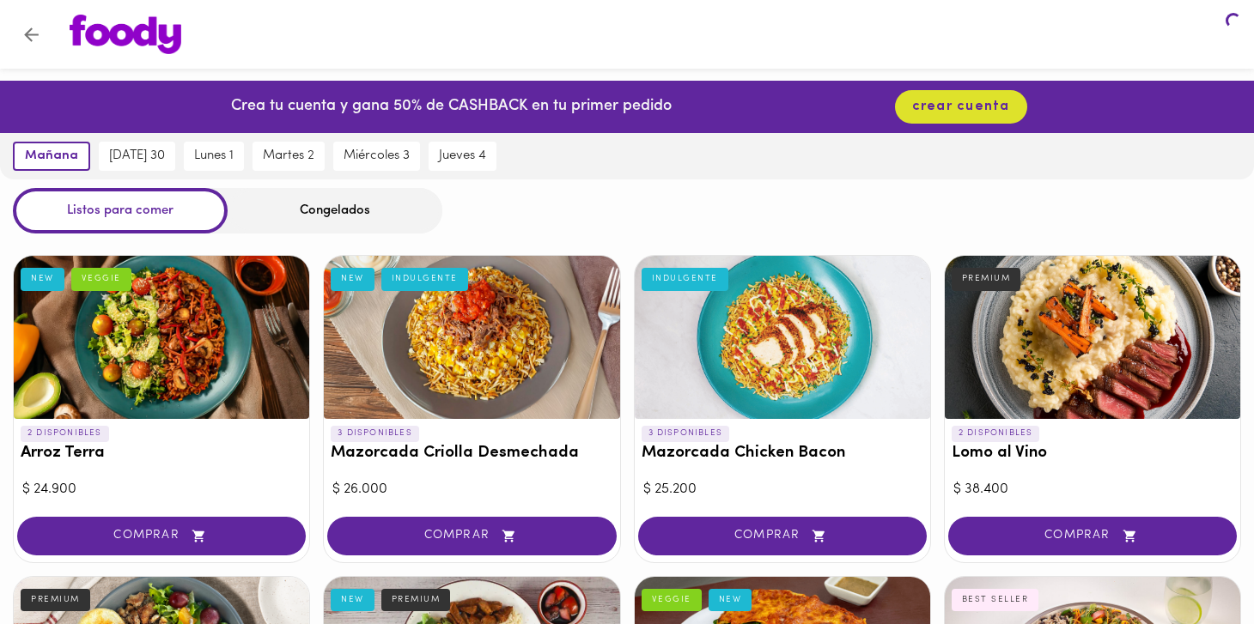
click at [35, 31] on icon "Volver" at bounding box center [31, 34] width 21 height 21
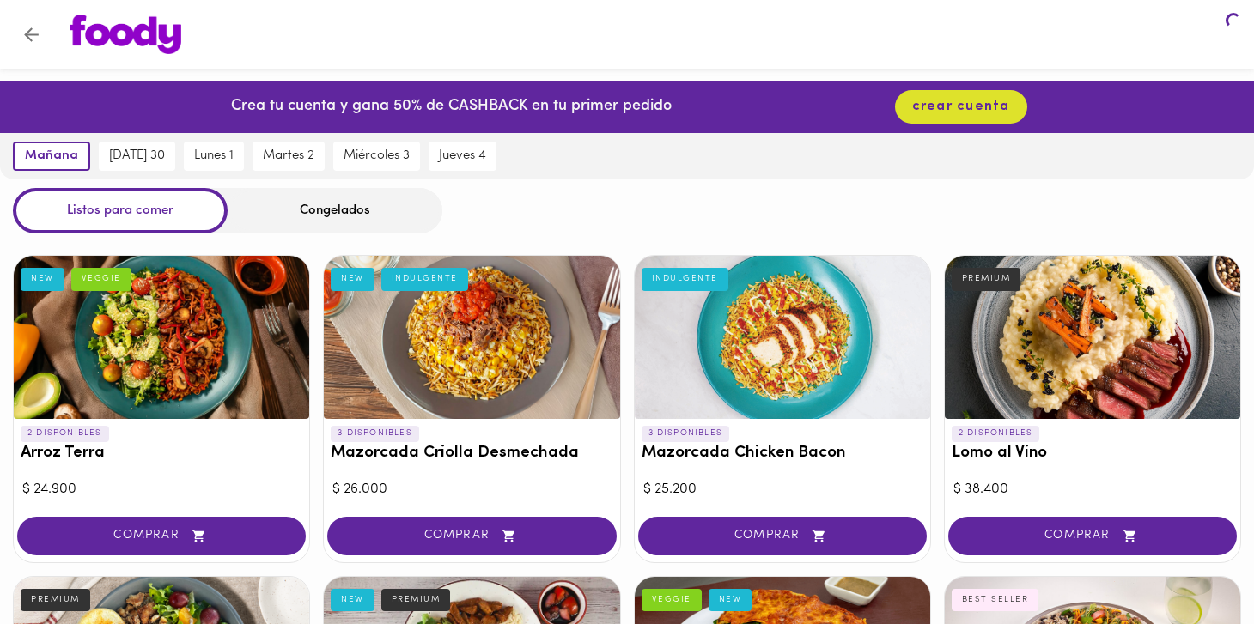
click at [35, 31] on icon "Volver" at bounding box center [31, 34] width 21 height 21
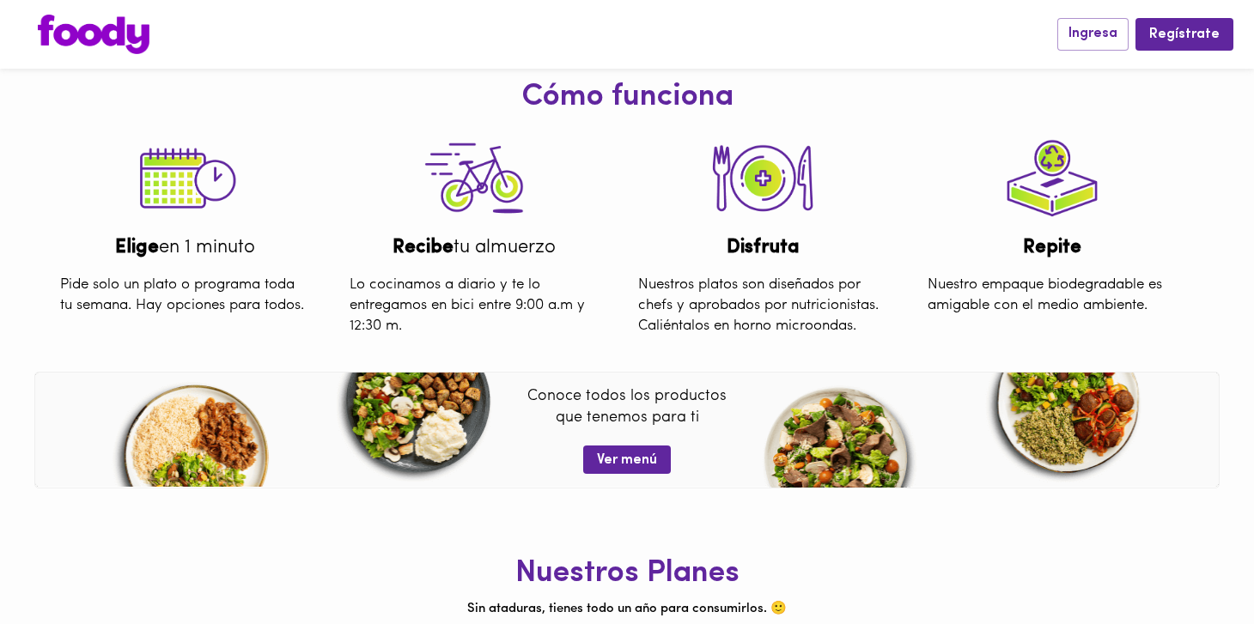
scroll to position [656, 0]
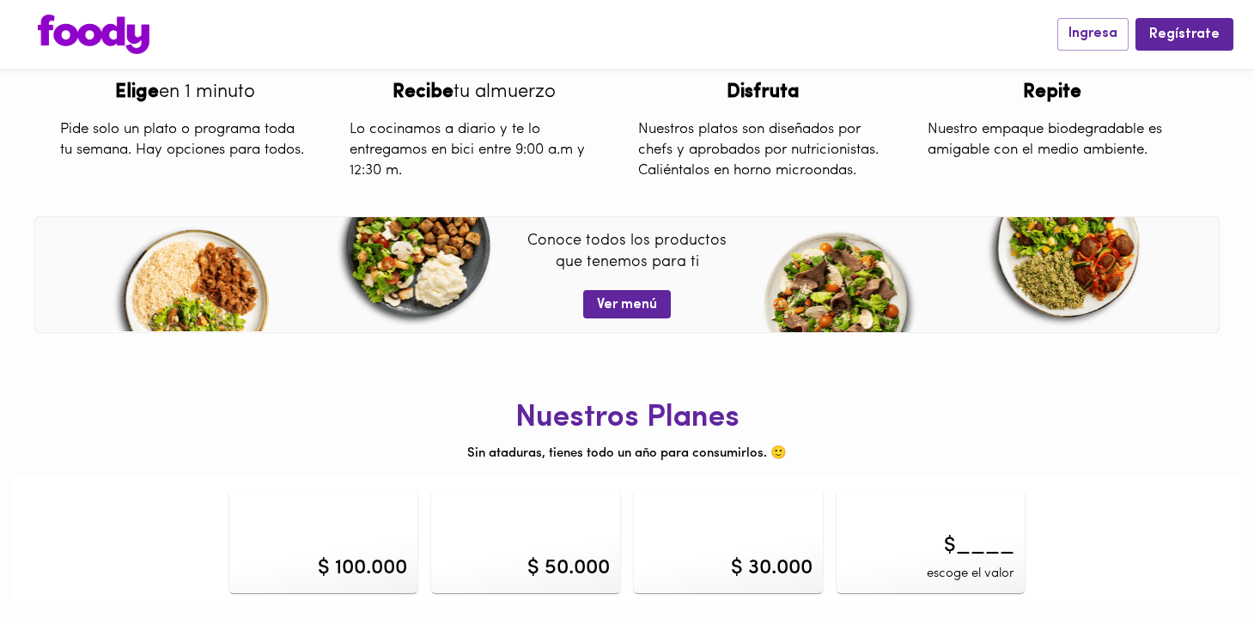
click at [541, 422] on h1 "Nuestros Planes" at bounding box center [627, 419] width 1228 height 34
click at [367, 554] on div "$ 100.000" at bounding box center [362, 568] width 89 height 29
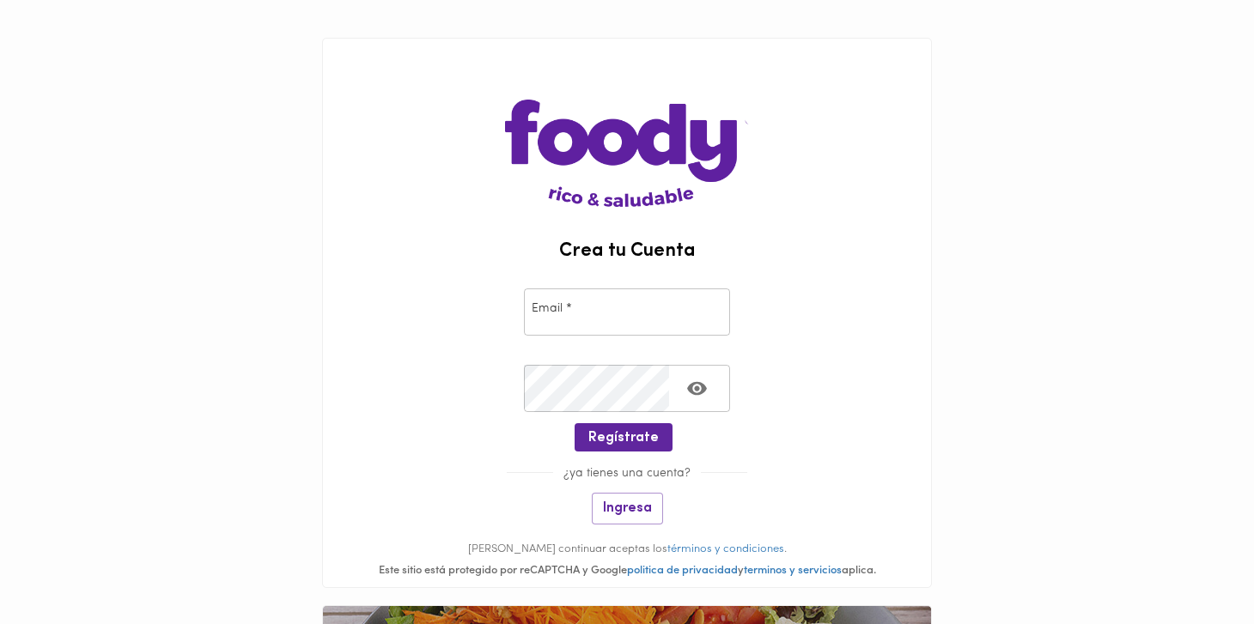
scroll to position [132, 0]
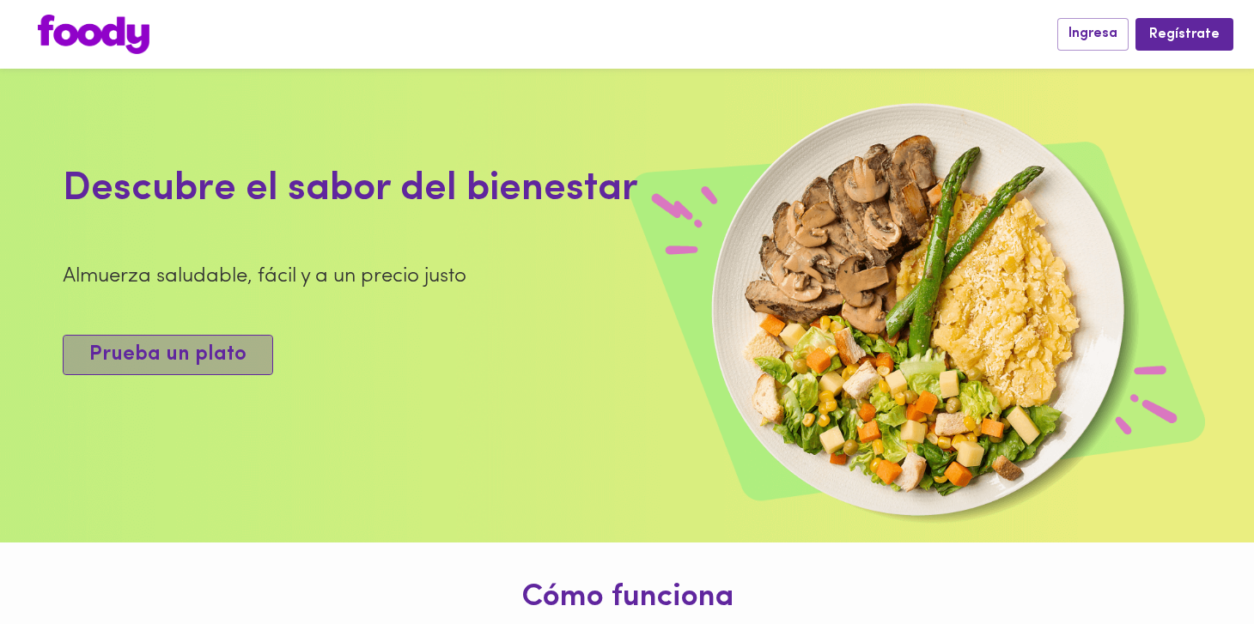
click at [171, 363] on span "Prueba un plato" at bounding box center [167, 355] width 157 height 25
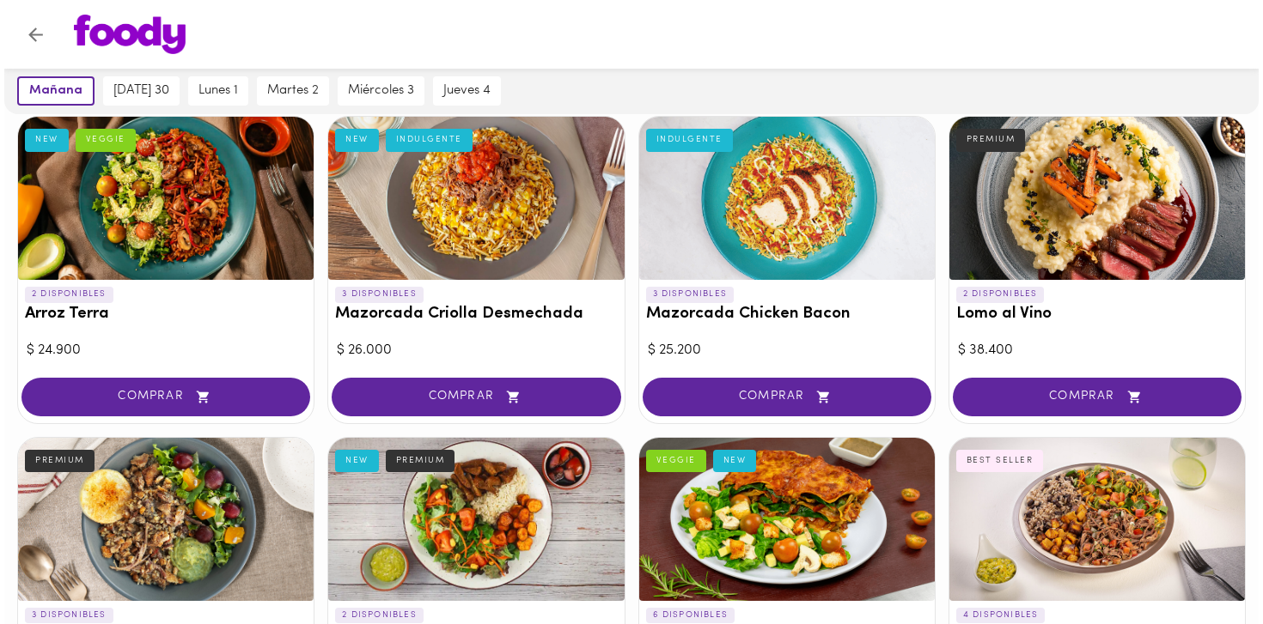
scroll to position [340, 0]
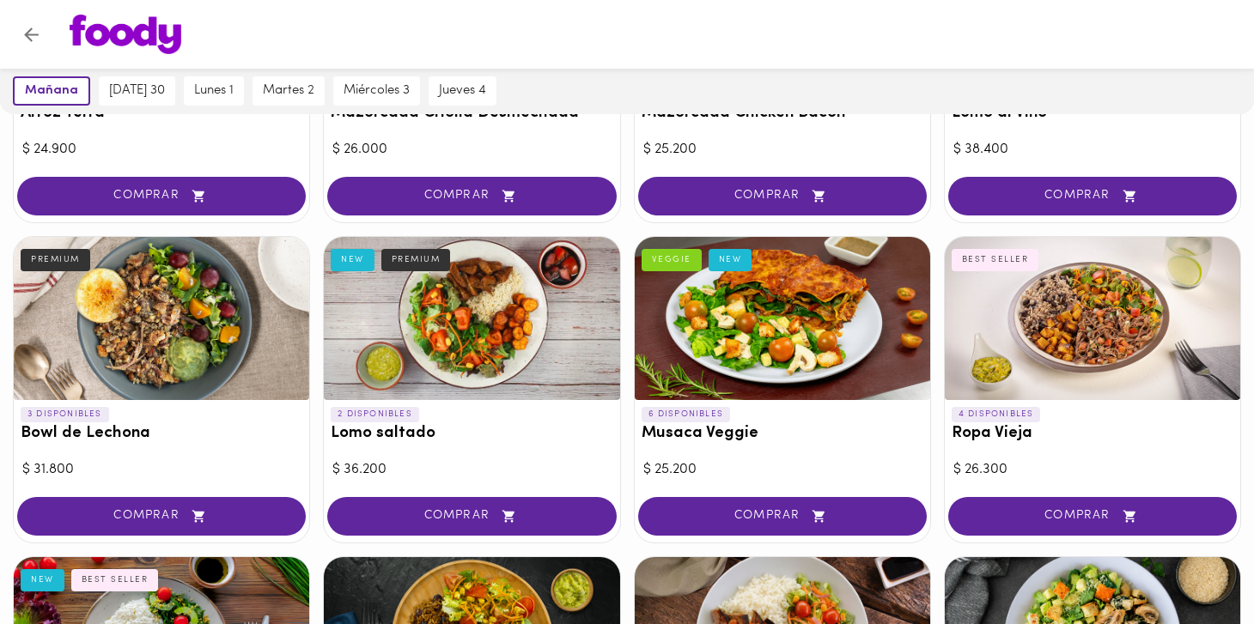
drag, startPoint x: 506, startPoint y: 347, endPoint x: 505, endPoint y: 324, distance: 23.2
click at [505, 324] on div at bounding box center [471, 318] width 295 height 163
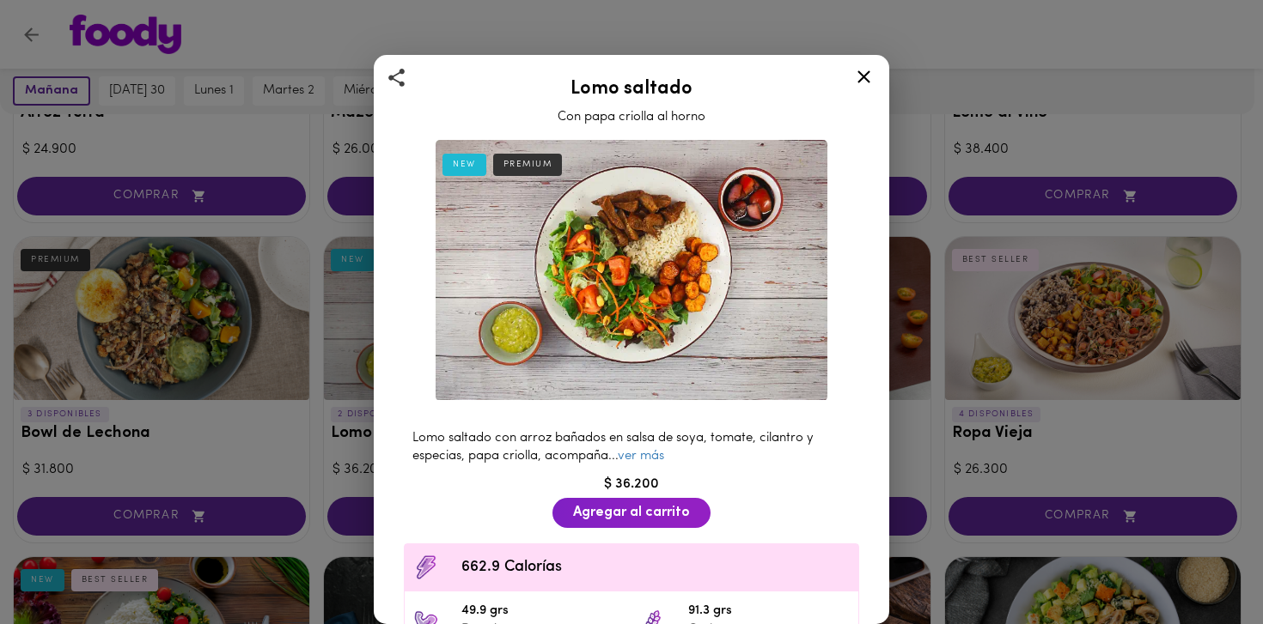
scroll to position [5, 0]
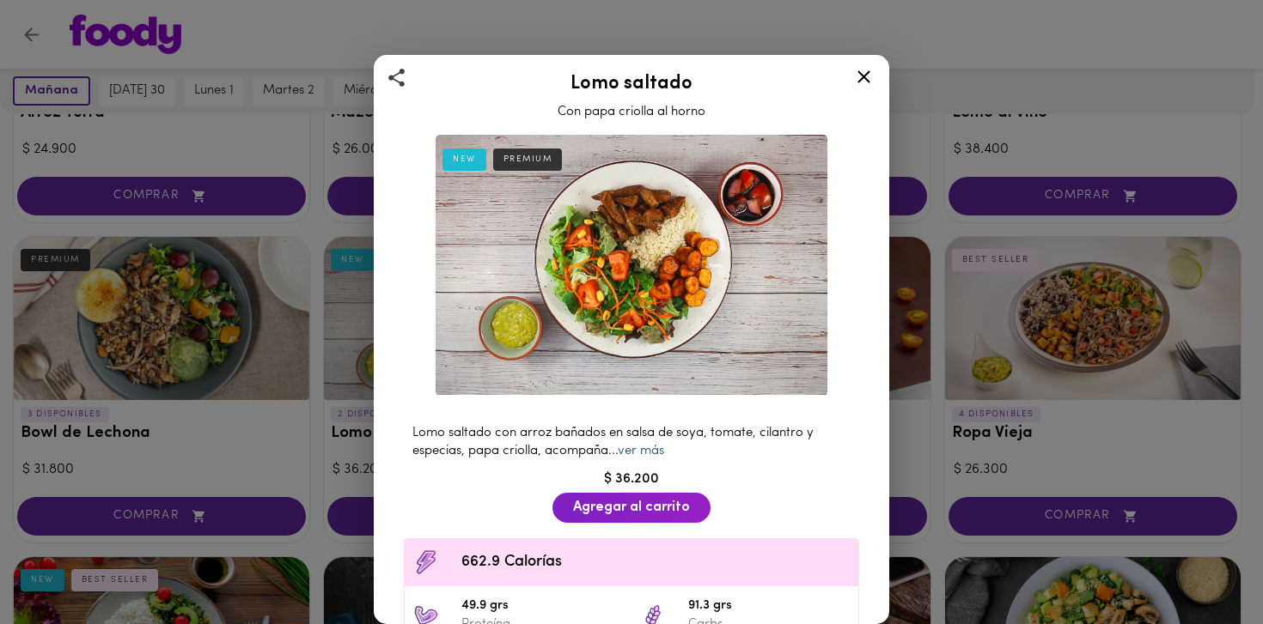
click at [650, 445] on link "ver más" at bounding box center [641, 451] width 46 height 13
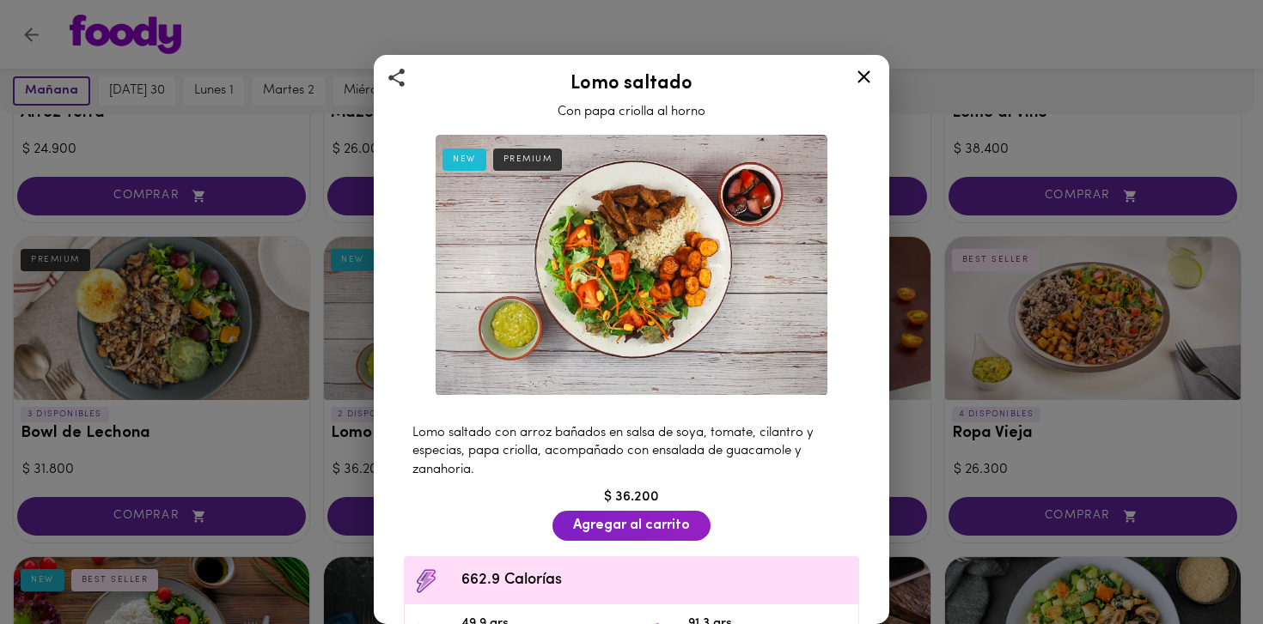
scroll to position [255, 0]
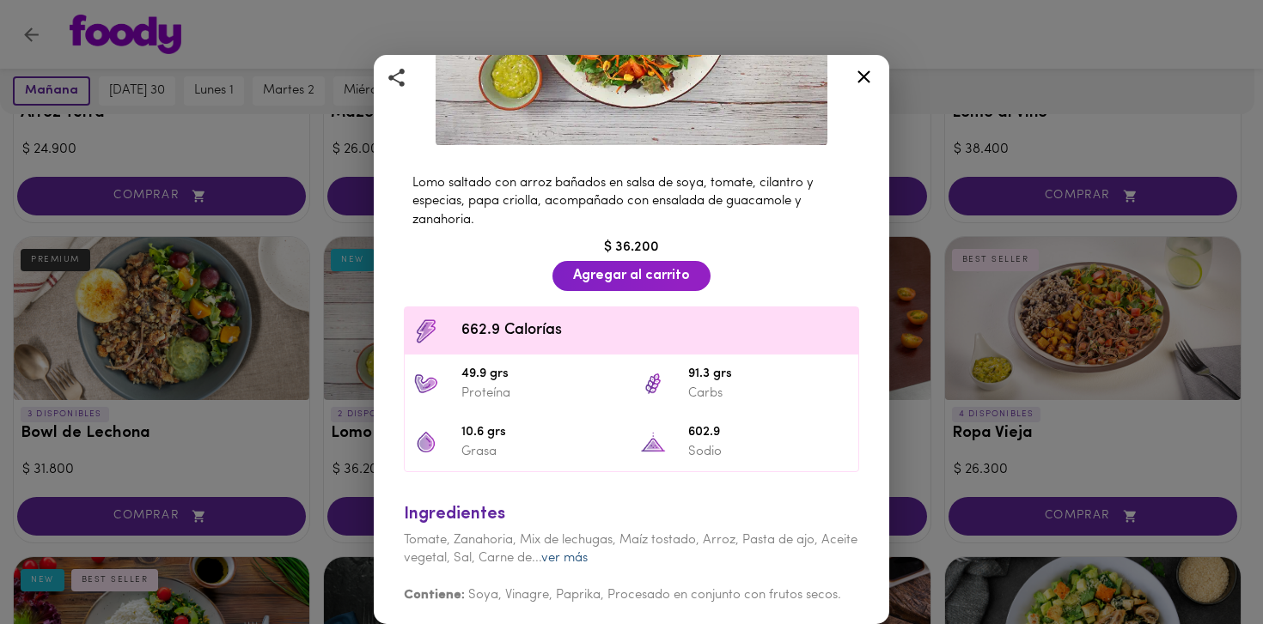
click at [588, 553] on link "ver más" at bounding box center [564, 558] width 46 height 13
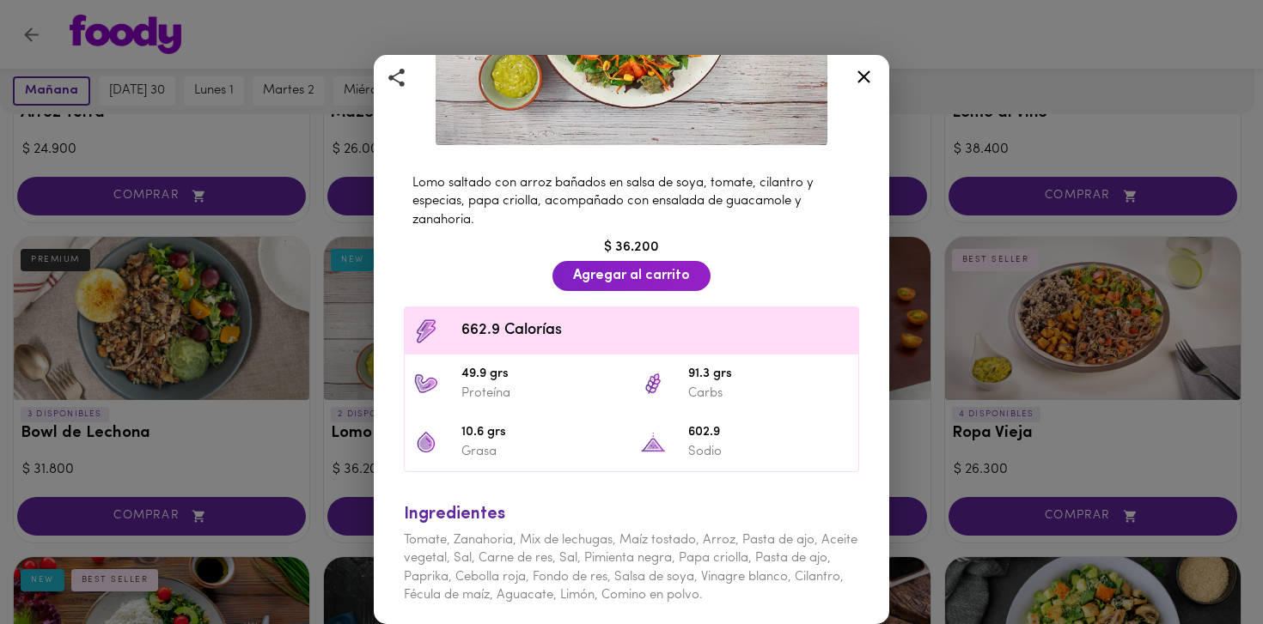
scroll to position [292, 0]
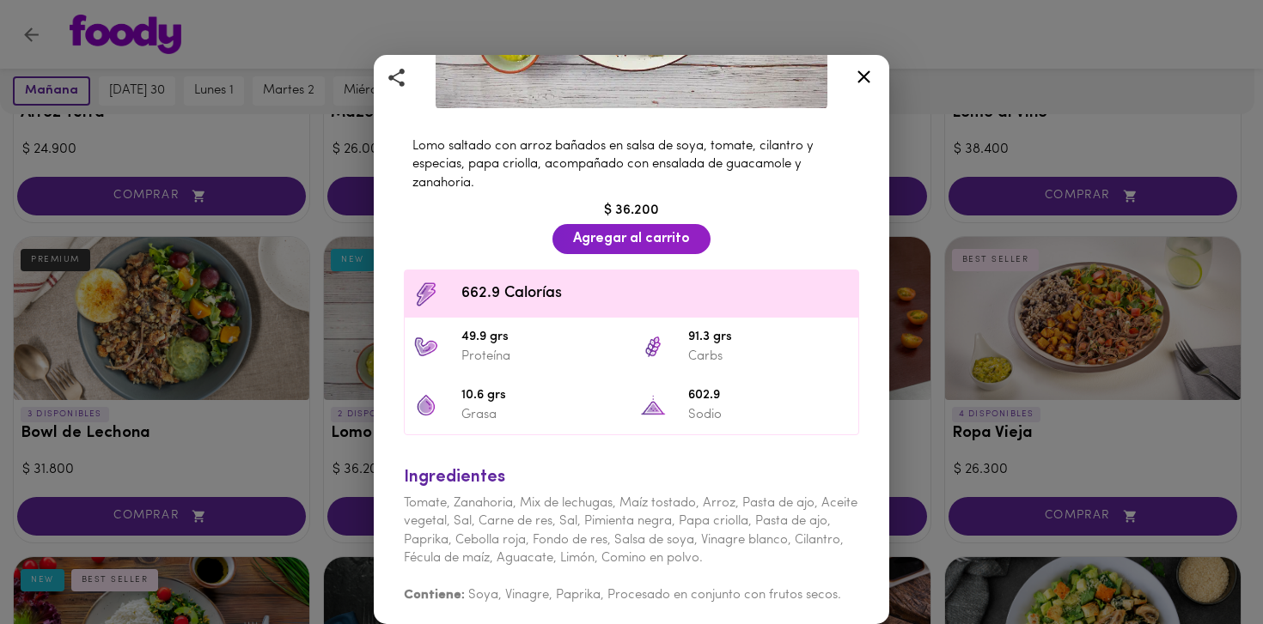
click at [1034, 198] on div "Lomo saltado Con papa criolla al horno NEW PREMIUM Lomo saltado con arroz bañad…" at bounding box center [631, 312] width 1263 height 624
